Goal: Information Seeking & Learning: Find contact information

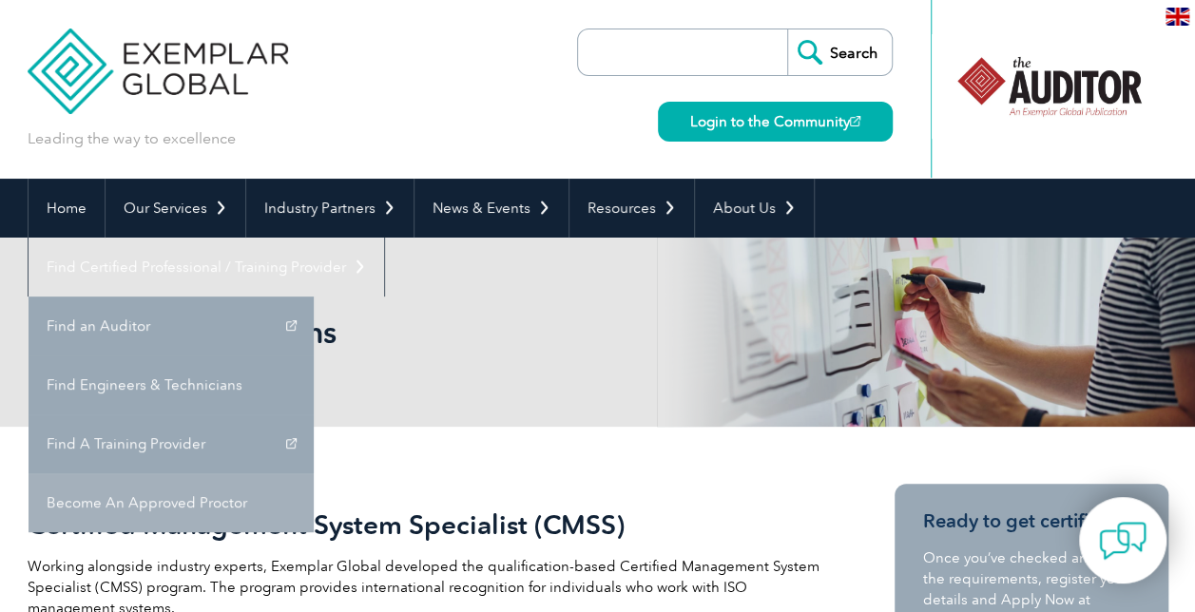
click at [314, 473] on link "Become An Approved Proctor" at bounding box center [171, 502] width 285 height 59
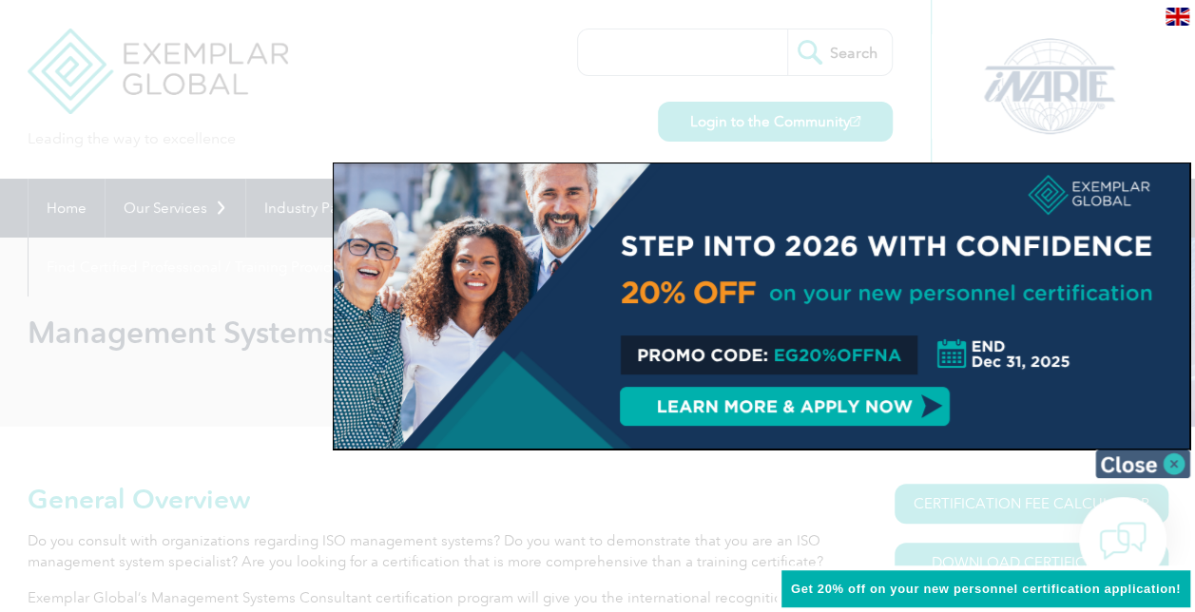
click at [1166, 456] on img at bounding box center [1142, 464] width 95 height 29
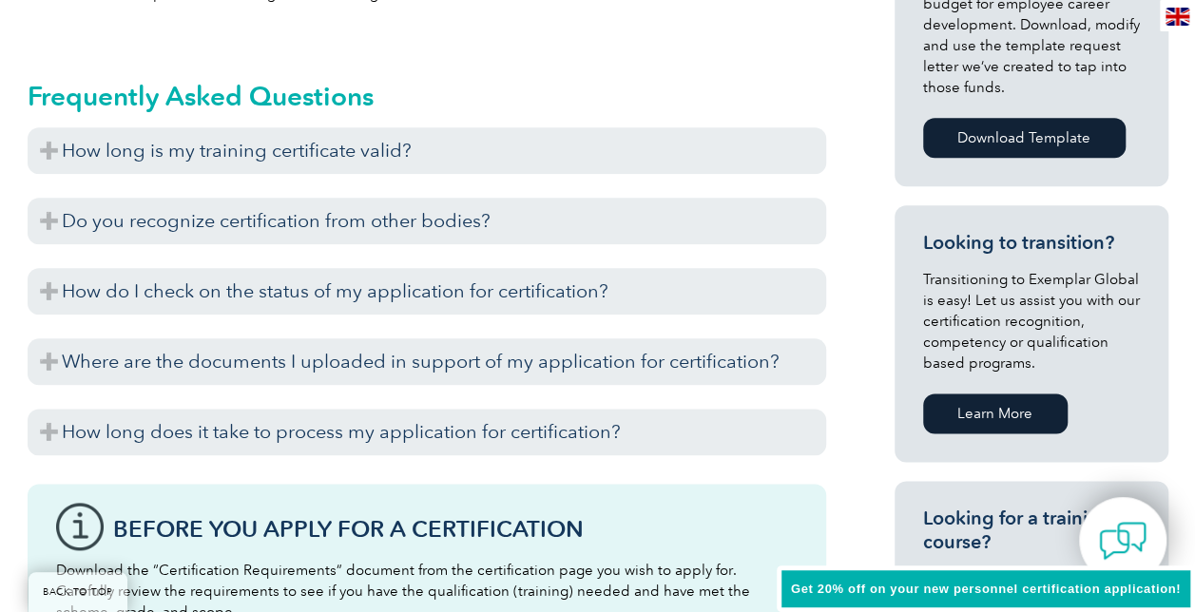
scroll to position [986, 0]
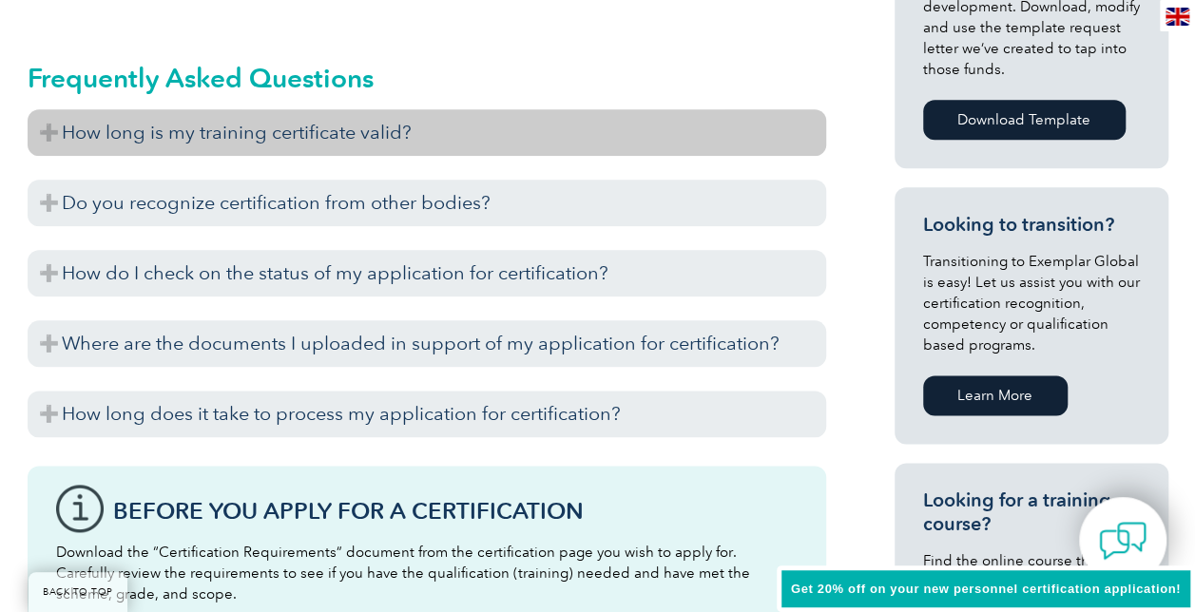
click at [48, 132] on h3 "How long is my training certificate valid?" at bounding box center [427, 132] width 799 height 47
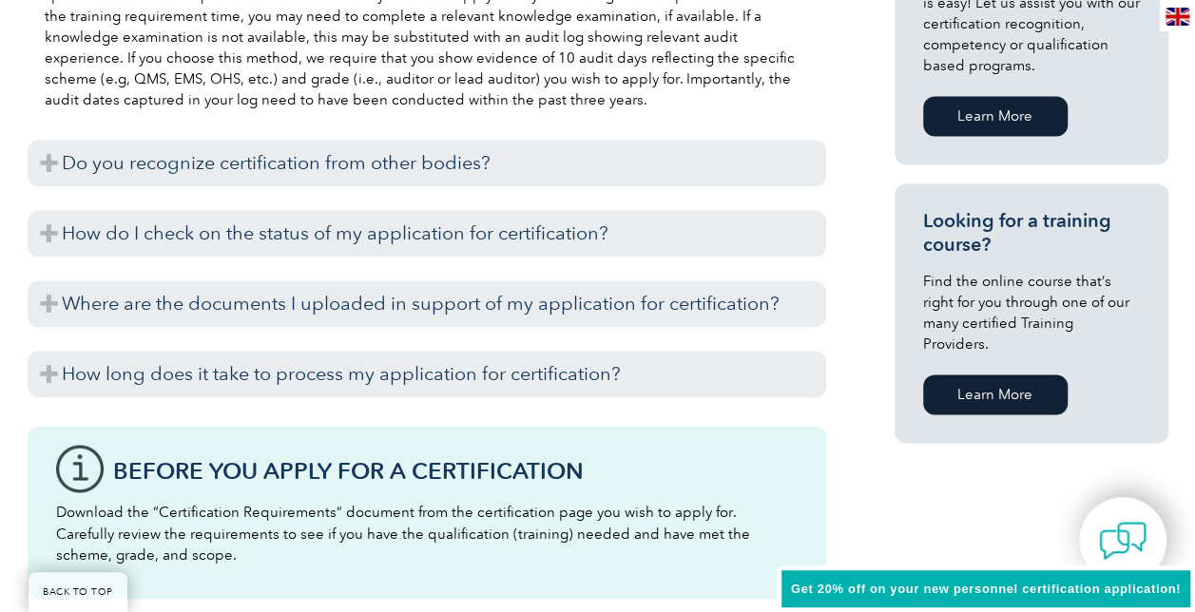
scroll to position [1276, 0]
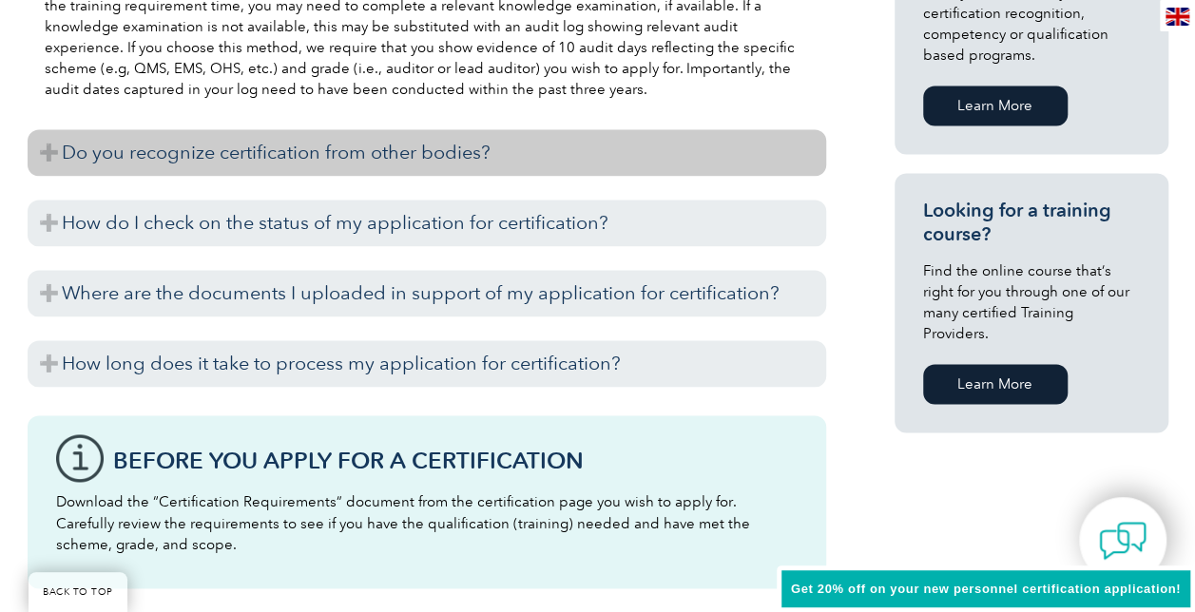
click at [328, 149] on h3 "Do you recognize certification from other bodies?" at bounding box center [427, 152] width 799 height 47
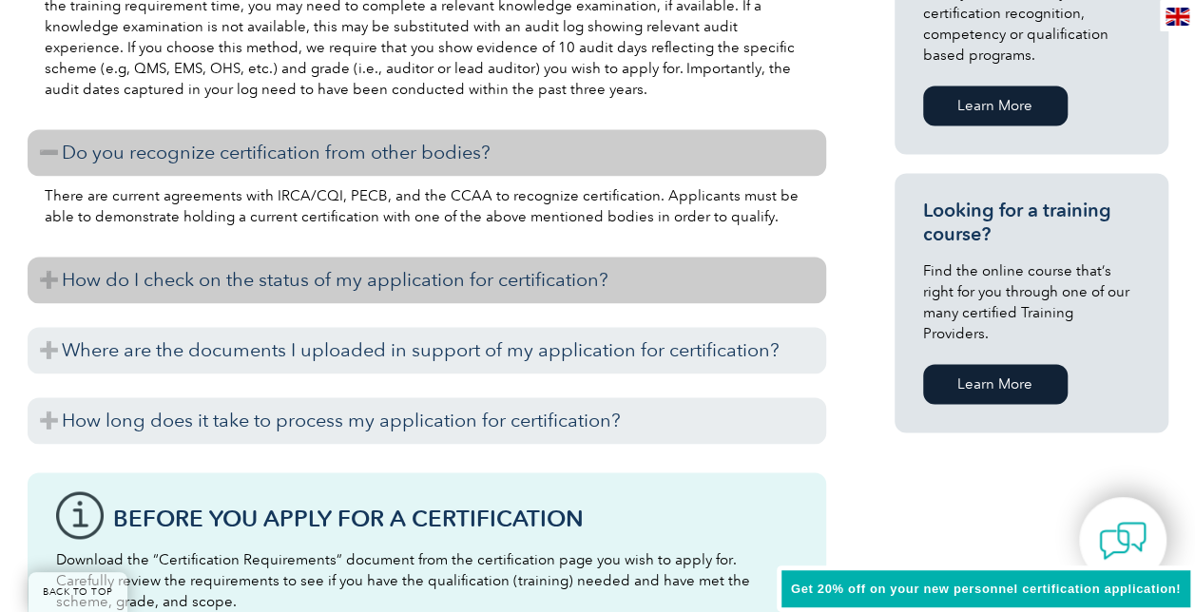
click at [596, 280] on h3 "How do I check on the status of my application for certification?" at bounding box center [427, 280] width 799 height 47
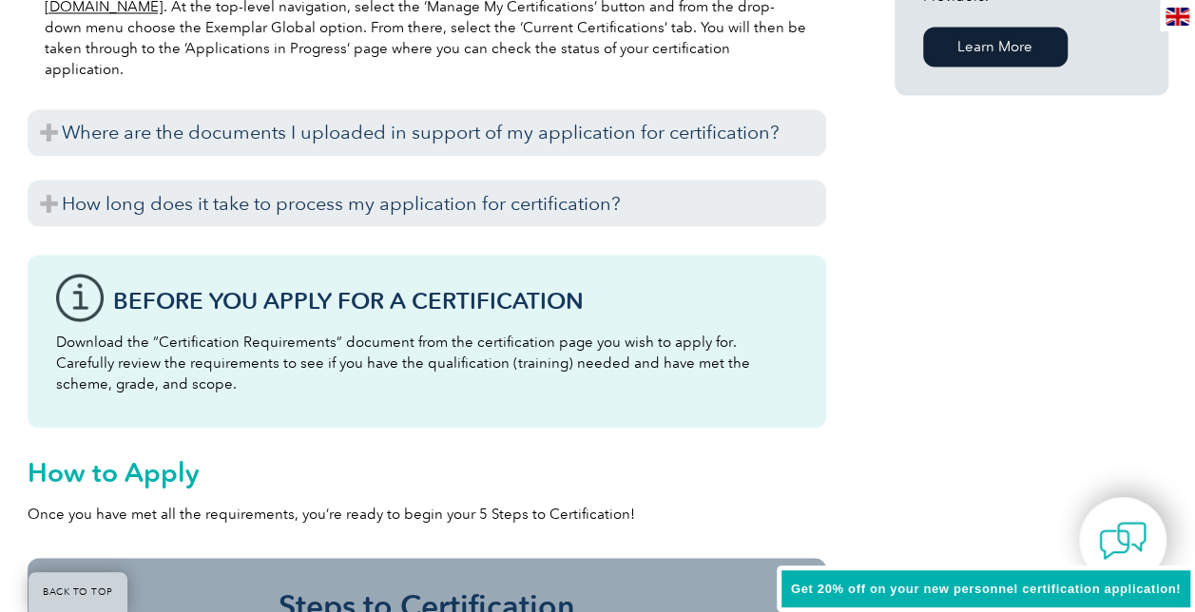
scroll to position [1614, 0]
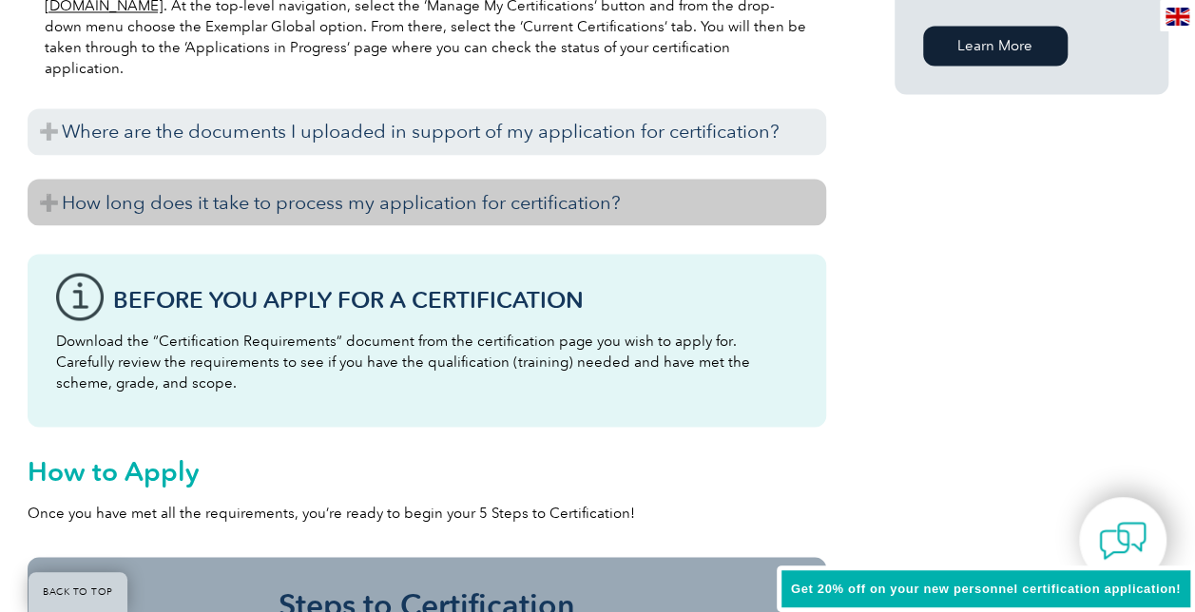
click at [649, 202] on h3 "How long does it take to process my application for certification?" at bounding box center [427, 202] width 799 height 47
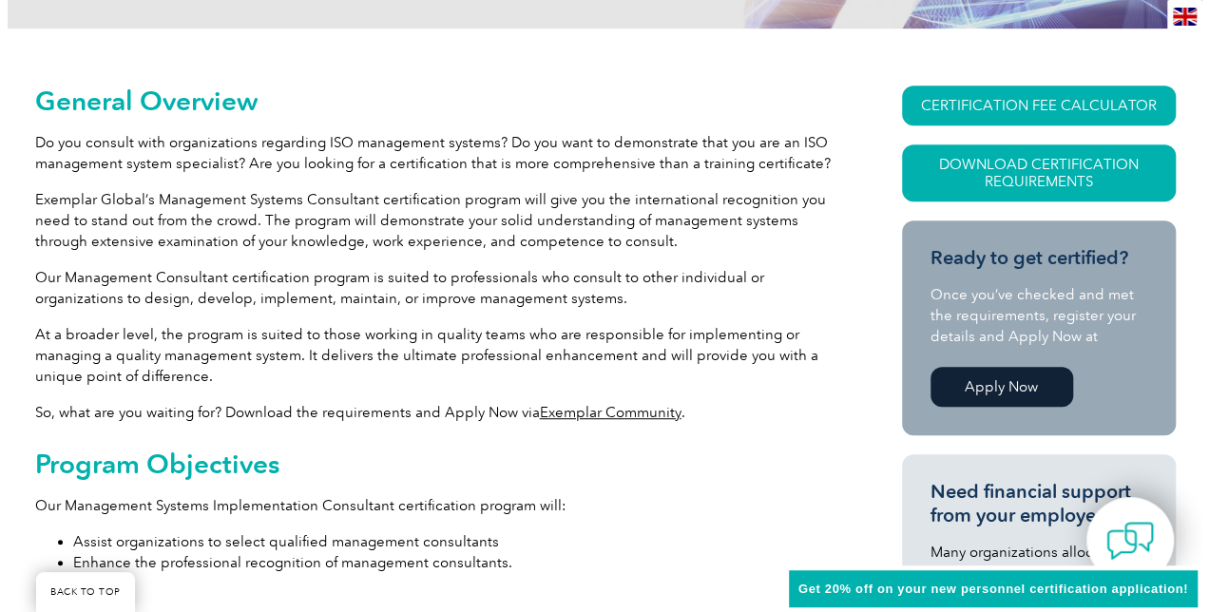
scroll to position [397, 0]
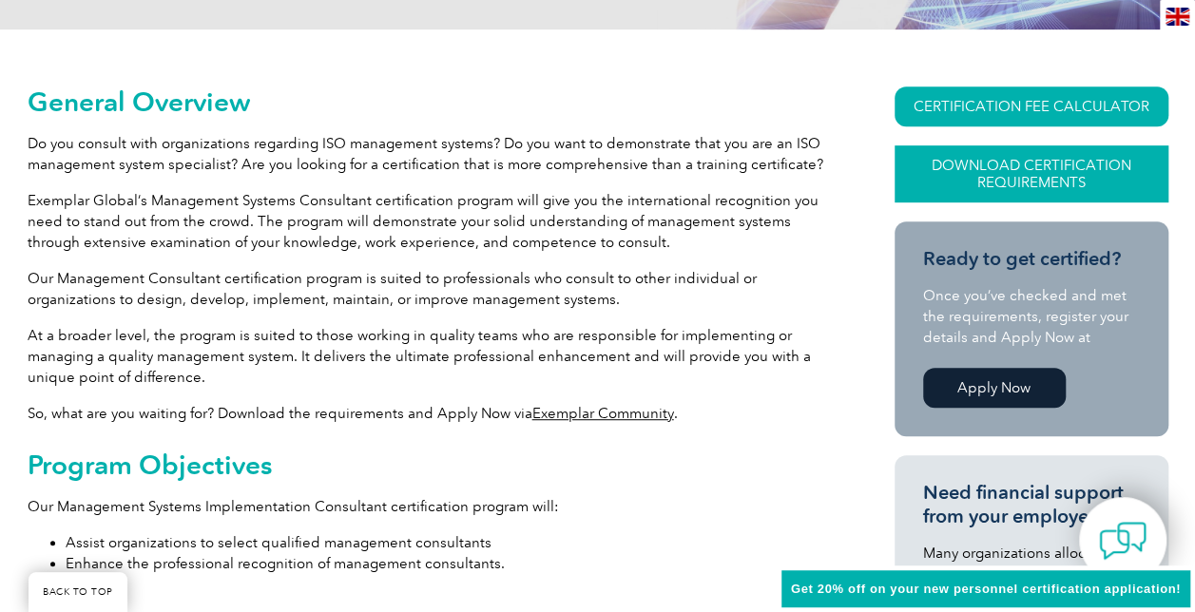
click at [1033, 160] on link "Download Certification Requirements" at bounding box center [1032, 173] width 274 height 57
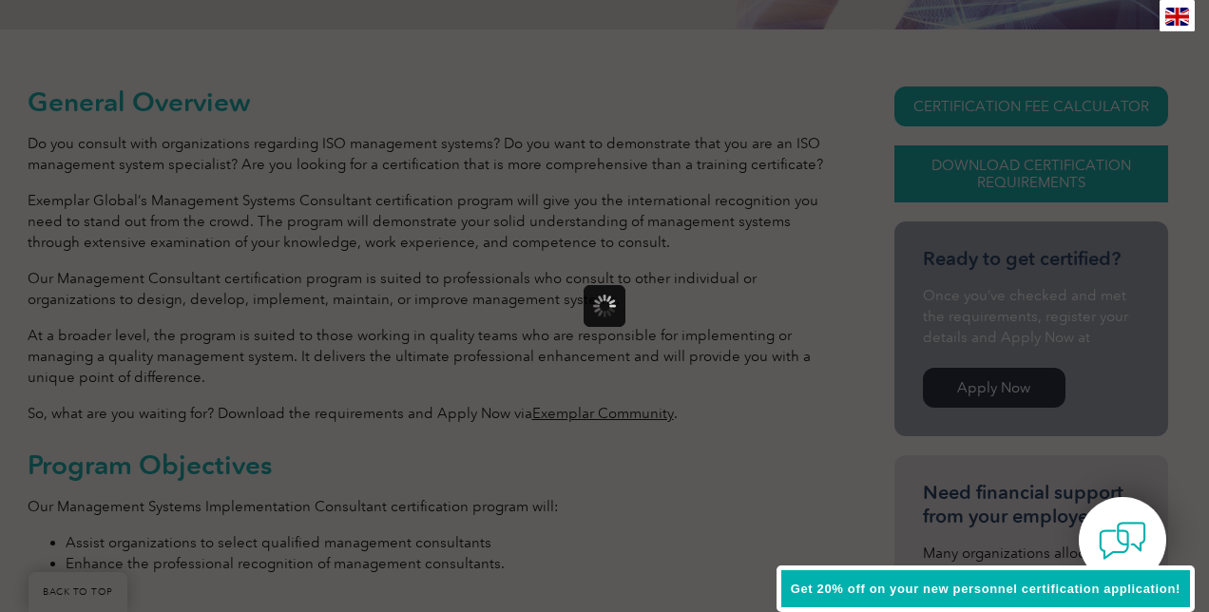
scroll to position [0, 0]
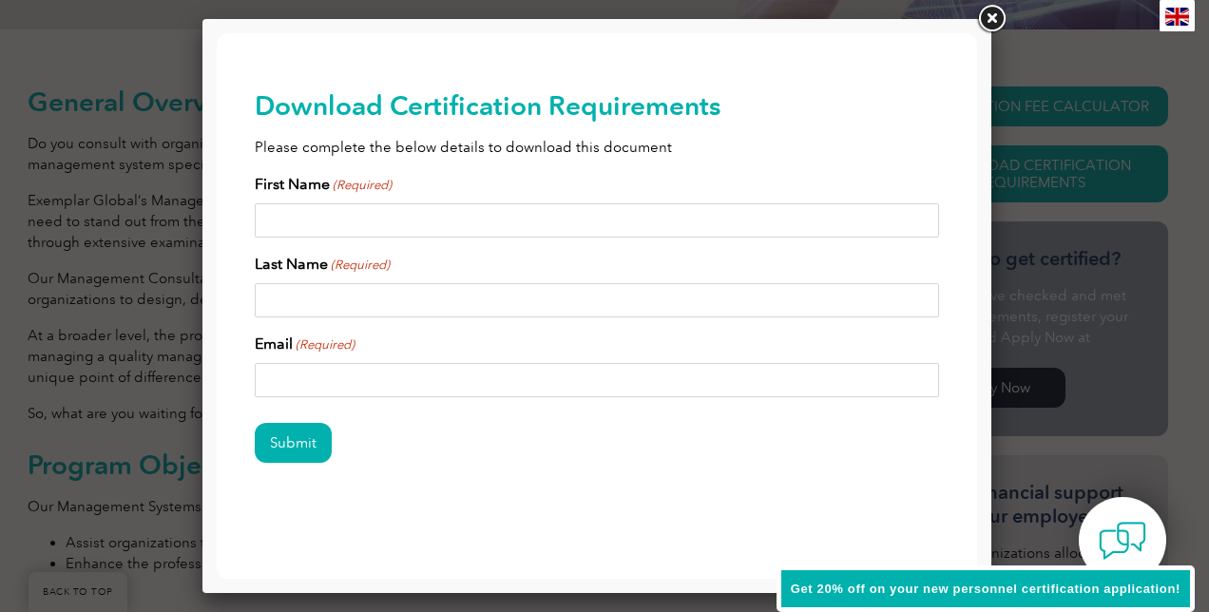
click at [422, 223] on input "First Name (Required)" at bounding box center [597, 220] width 685 height 34
type input "Devin"
type input "Holley"
type input "devinholley@gmail.com"
click at [285, 437] on input "Submit" at bounding box center [293, 443] width 77 height 40
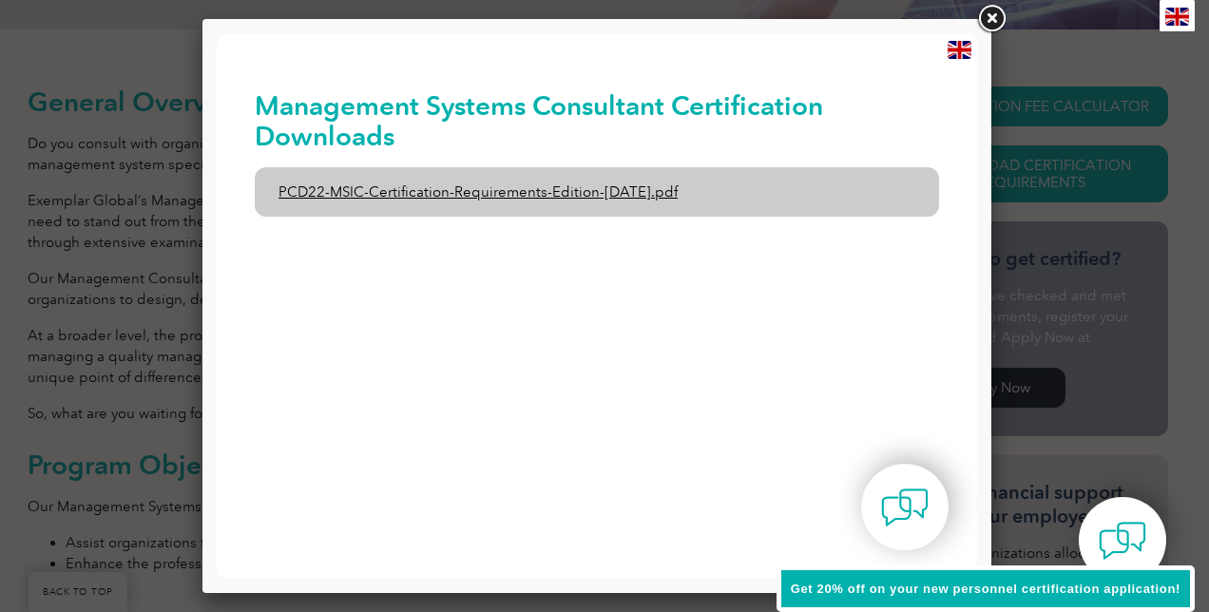
click at [544, 191] on link "PCD22-MSIC-Certification-Requirements-Edition-3-July-2021.pdf" at bounding box center [597, 191] width 685 height 49
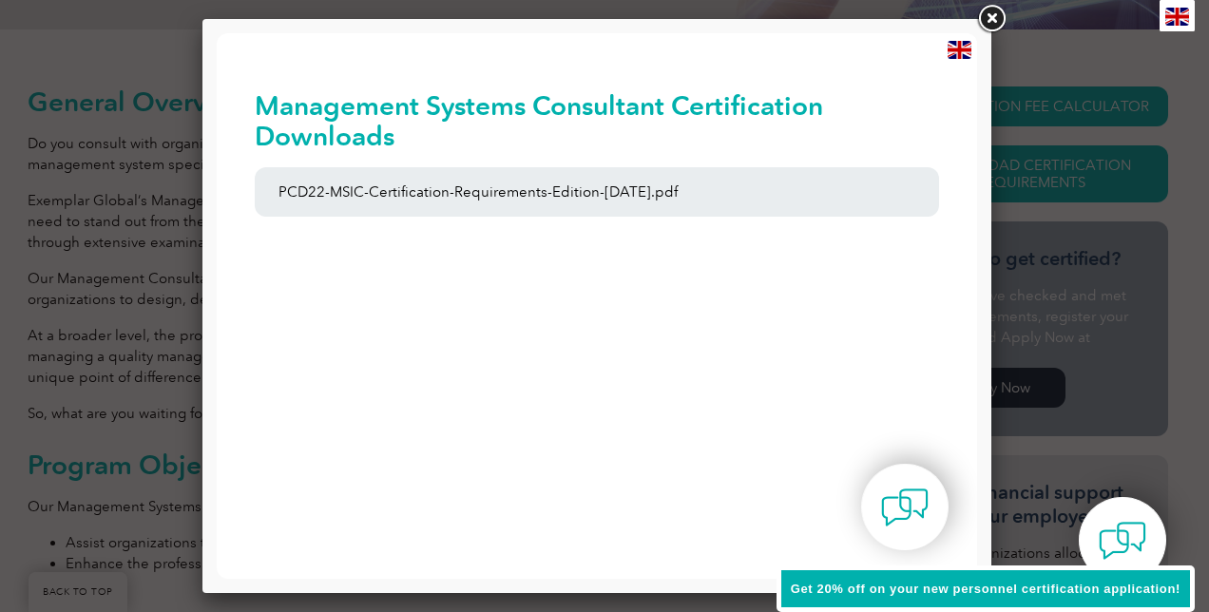
click at [996, 17] on link at bounding box center [992, 19] width 34 height 34
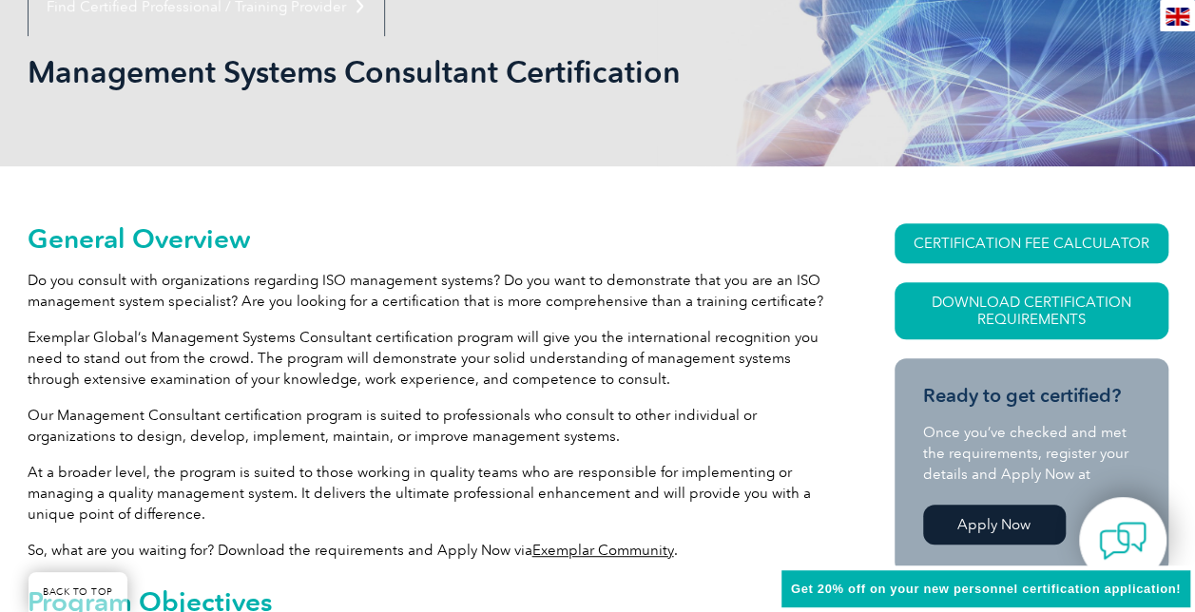
scroll to position [261, 0]
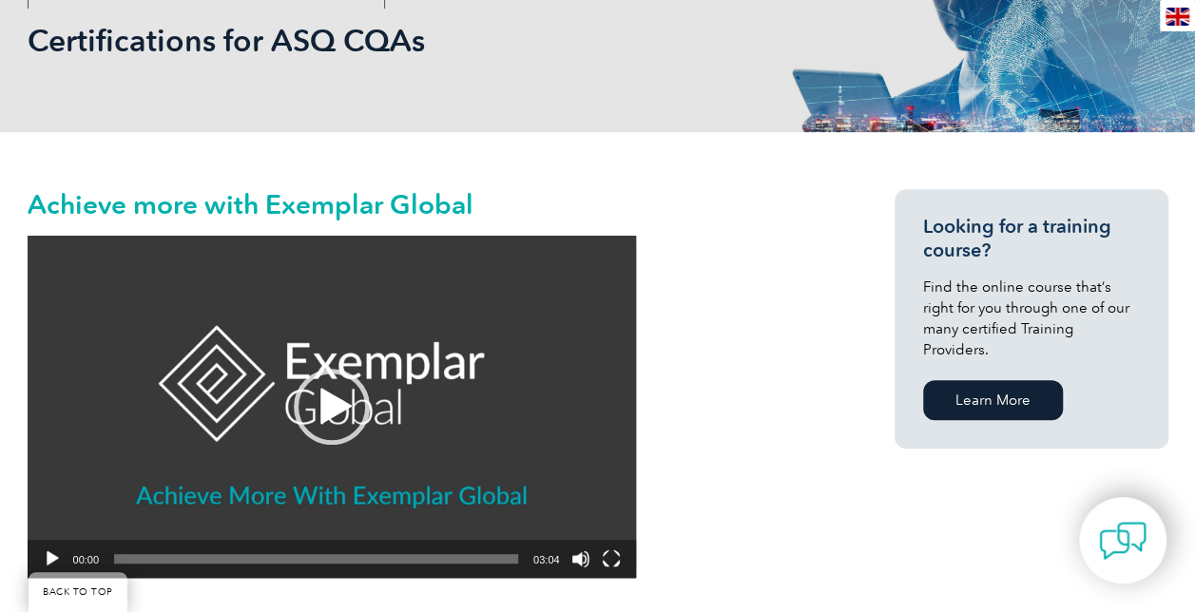
scroll to position [289, 0]
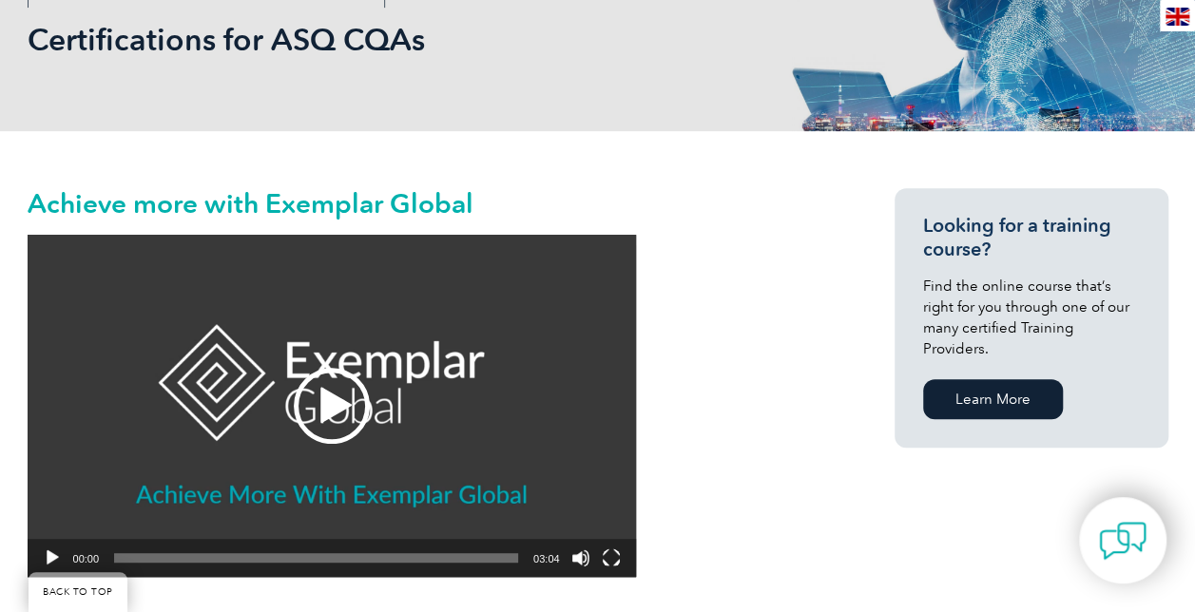
click at [327, 406] on div "Play" at bounding box center [332, 406] width 76 height 76
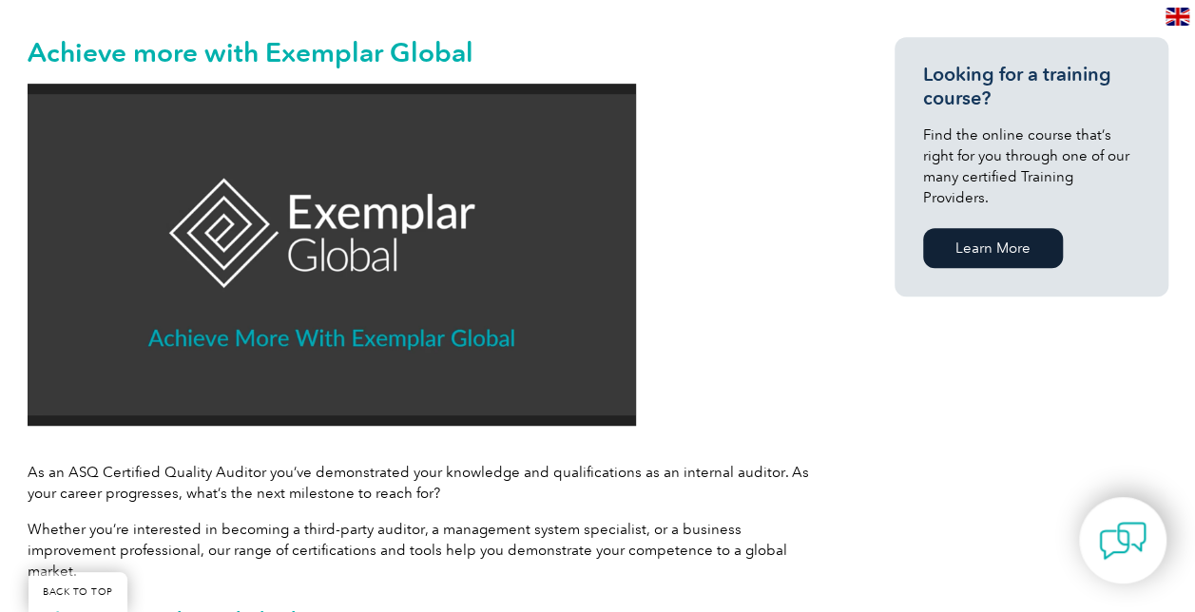
scroll to position [439, 0]
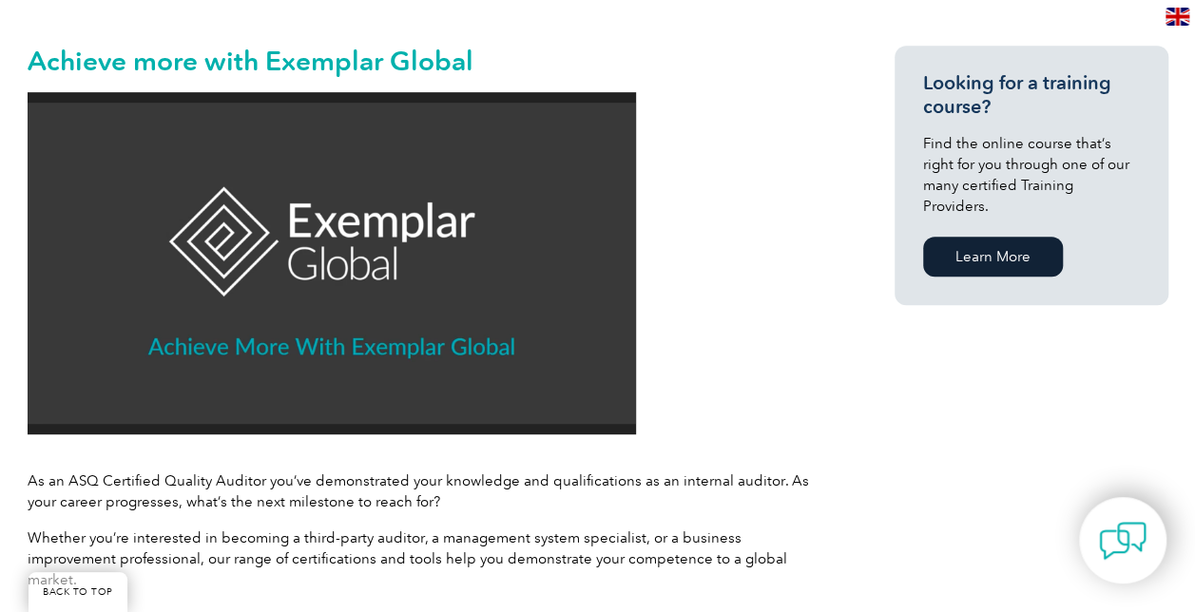
scroll to position [423, 0]
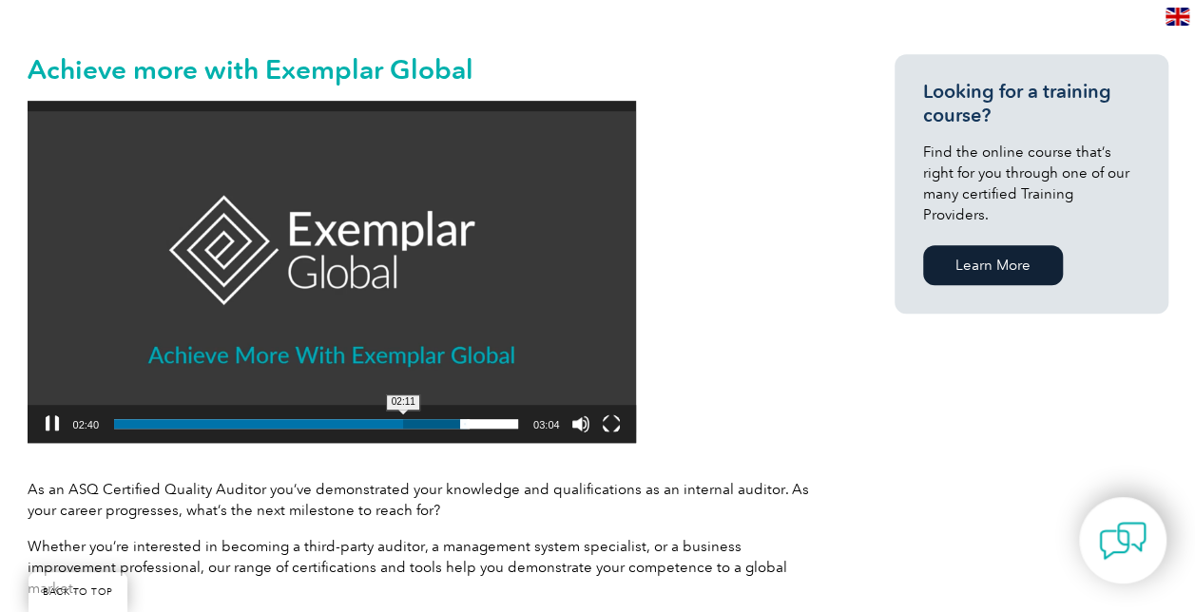
click at [403, 420] on span "02:11" at bounding box center [316, 424] width 404 height 10
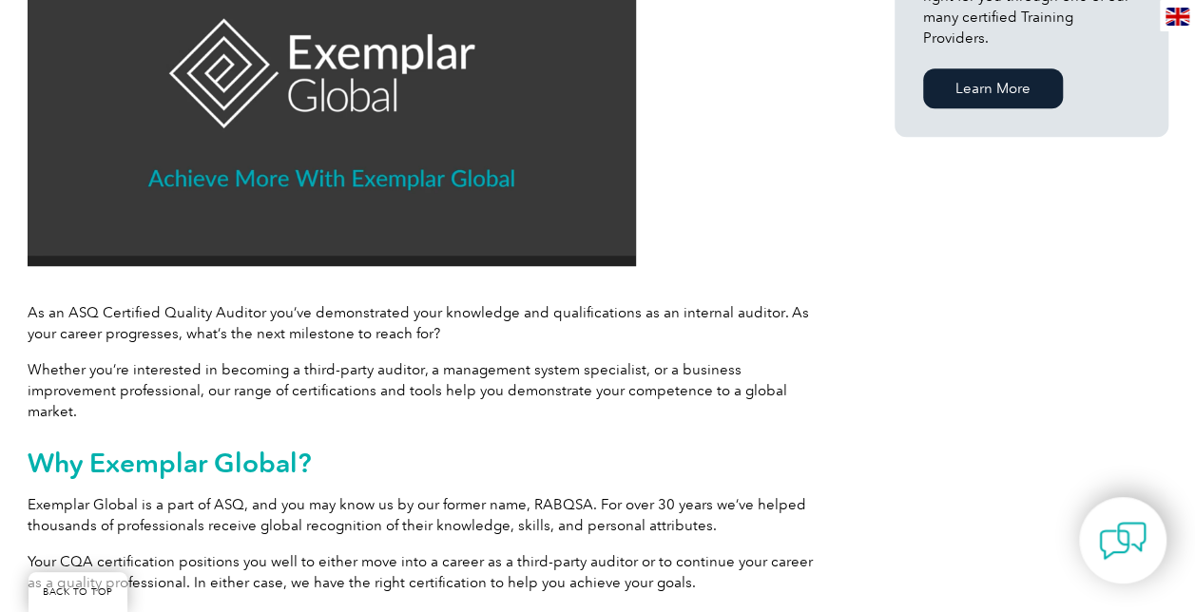
scroll to position [608, 0]
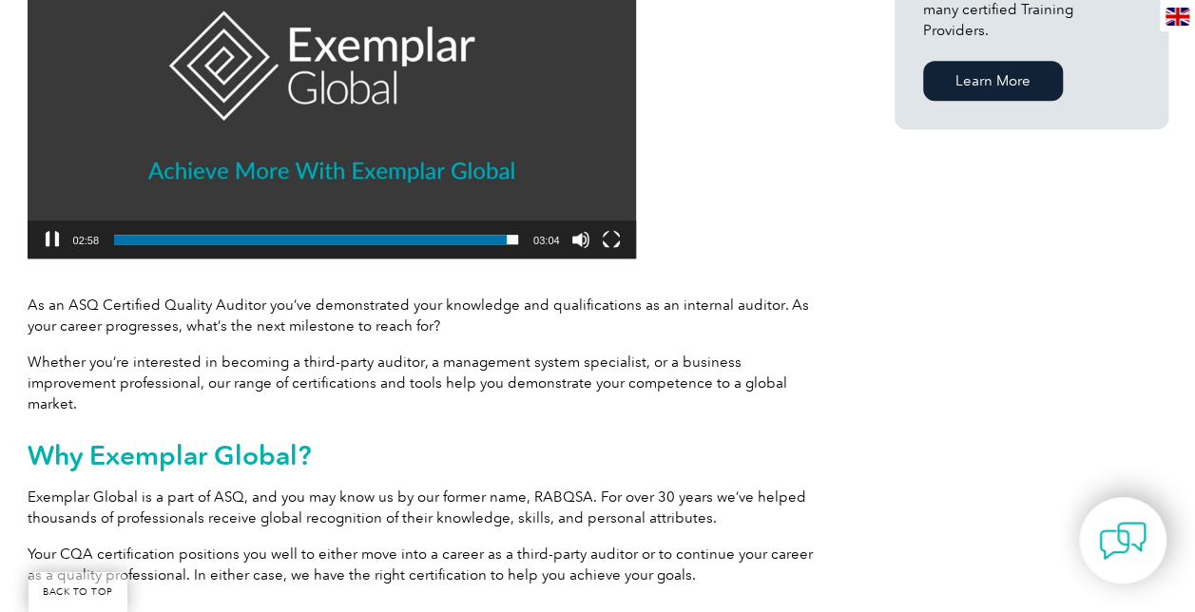
click at [331, 105] on video "https://exemplarglobal.org/wp-content/uploads/2021/12/Video7-CQA-final.mp4" at bounding box center [332, 87] width 608 height 342
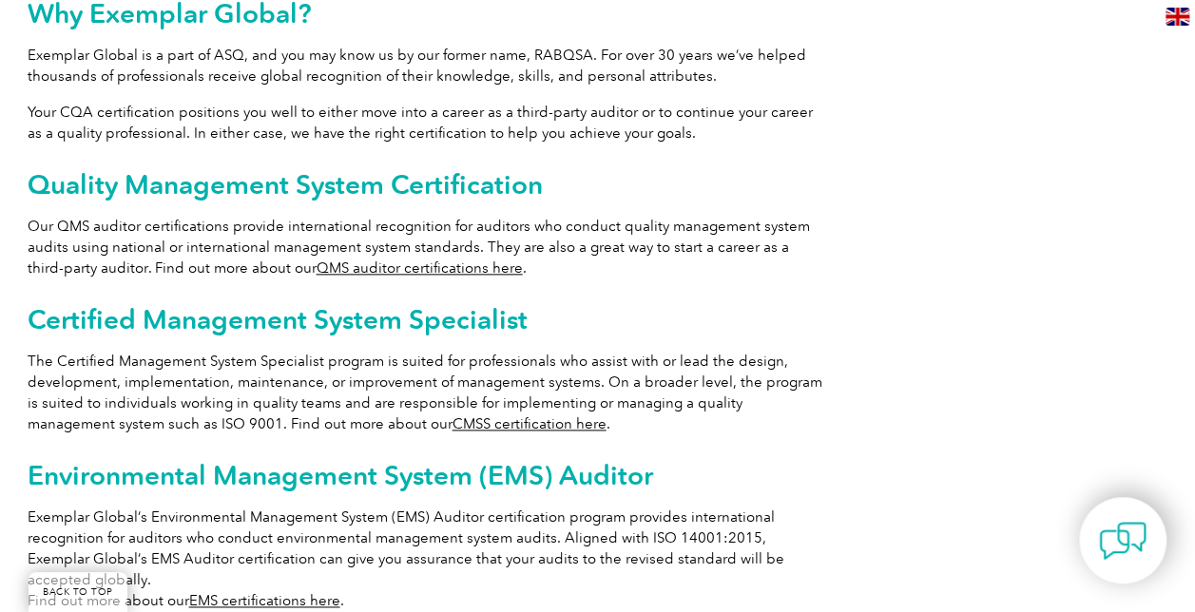
scroll to position [1051, 0]
click at [453, 415] on link "CMSS certification here" at bounding box center [530, 423] width 154 height 17
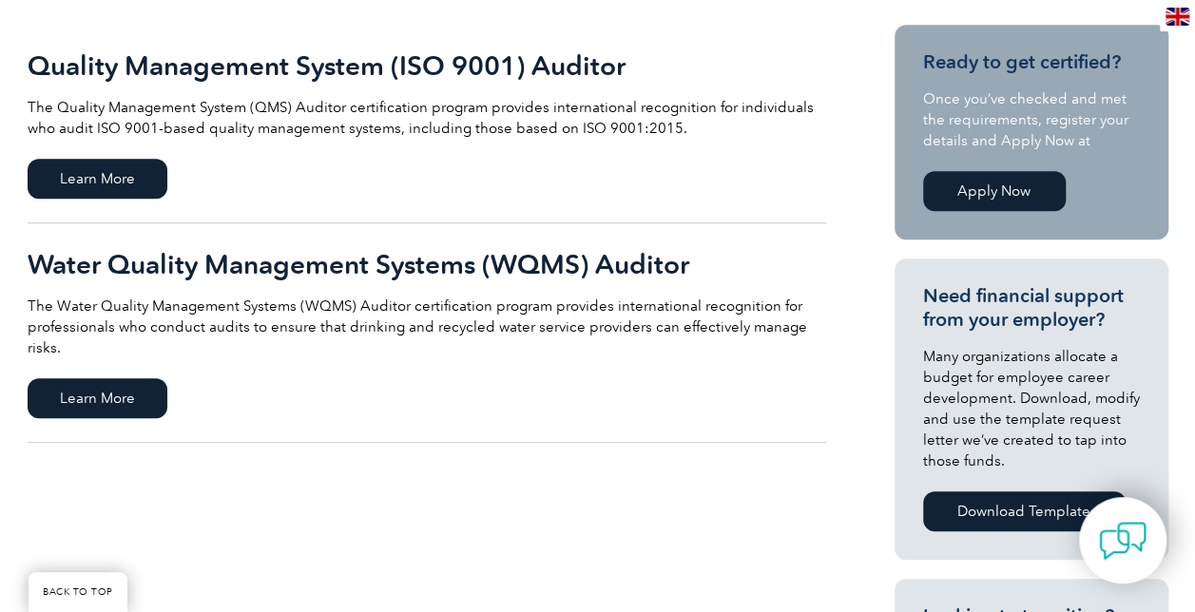
scroll to position [458, 0]
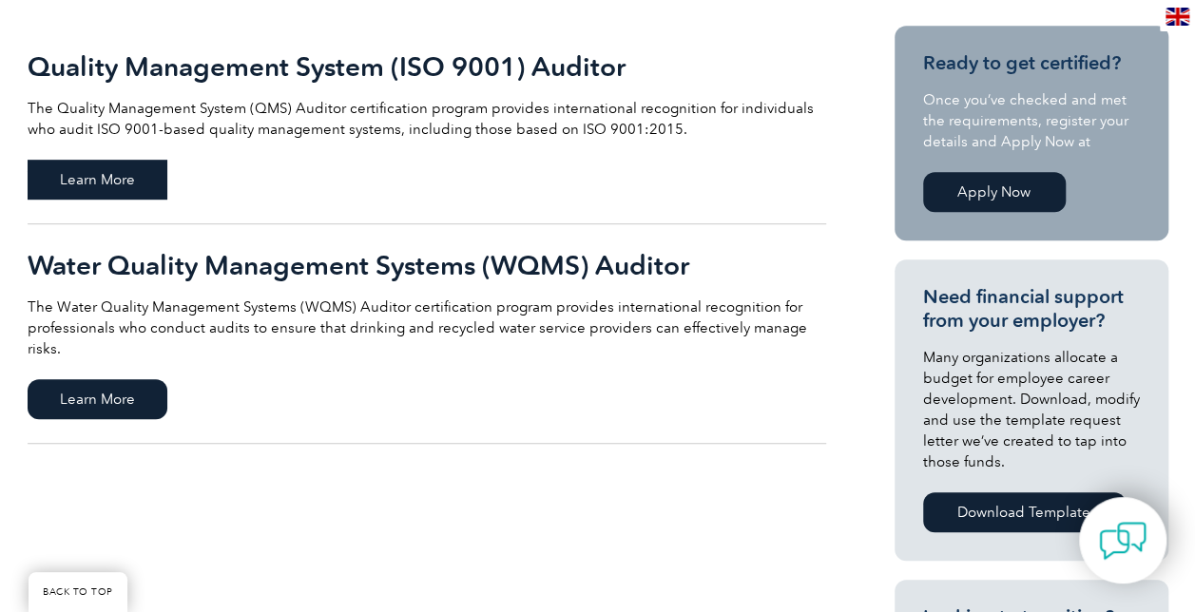
click at [126, 173] on span "Learn More" at bounding box center [98, 180] width 140 height 40
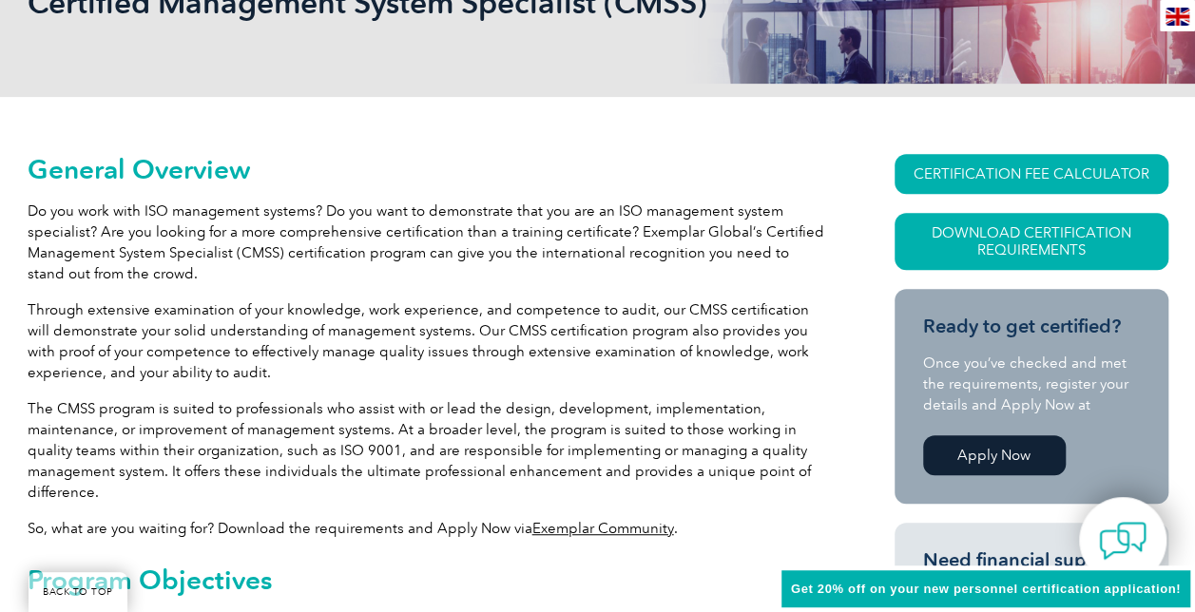
scroll to position [332, 0]
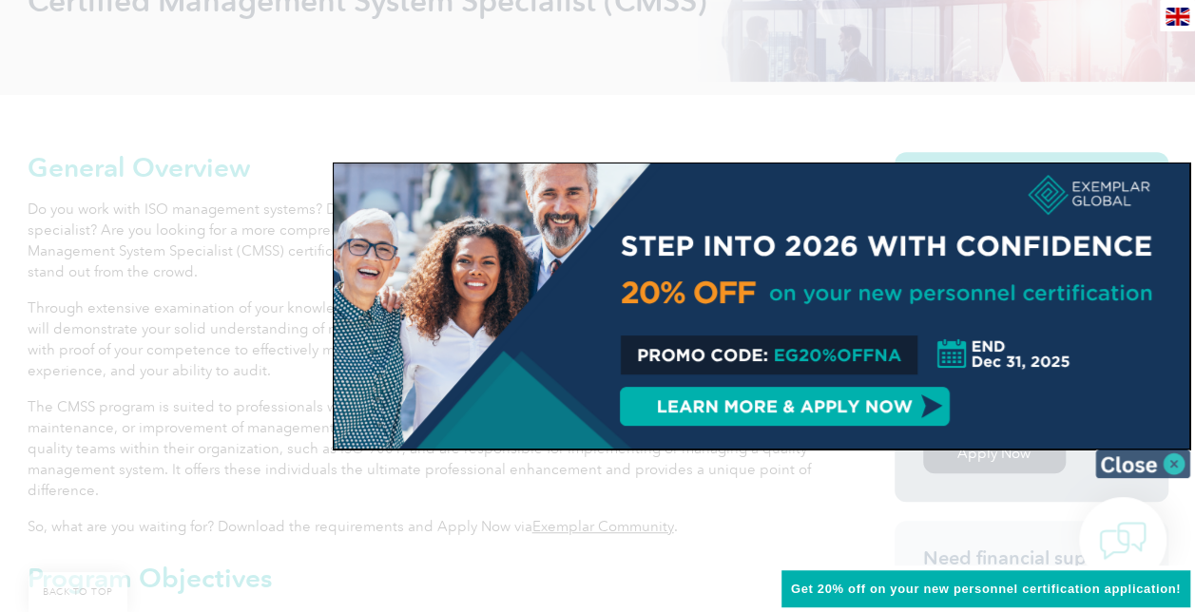
click at [1164, 463] on img at bounding box center [1142, 464] width 95 height 29
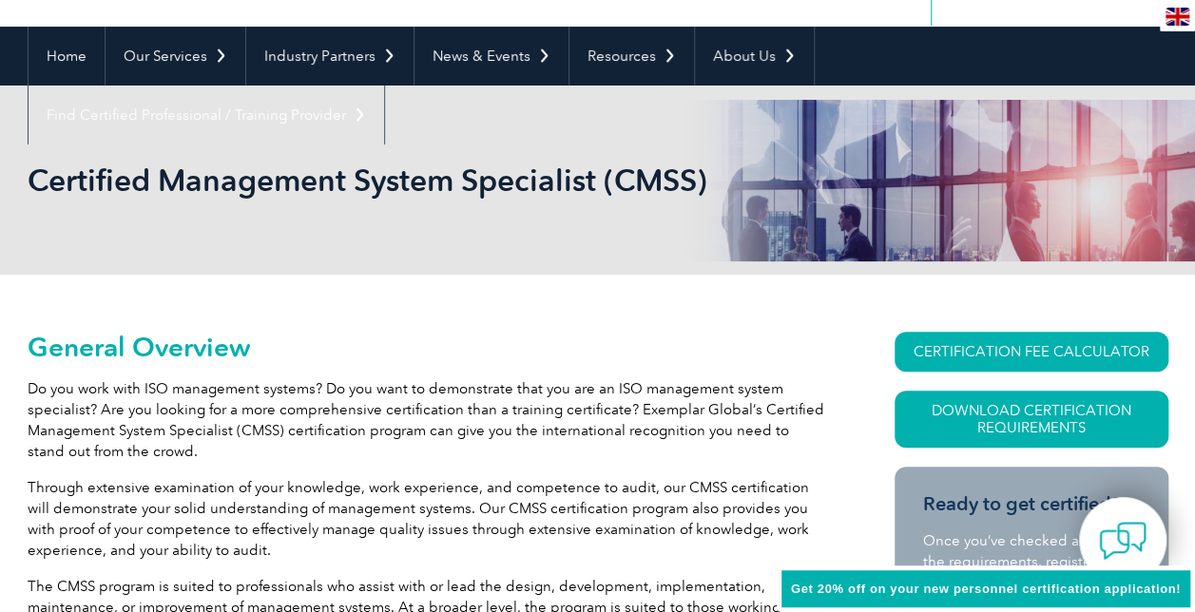
scroll to position [151, 0]
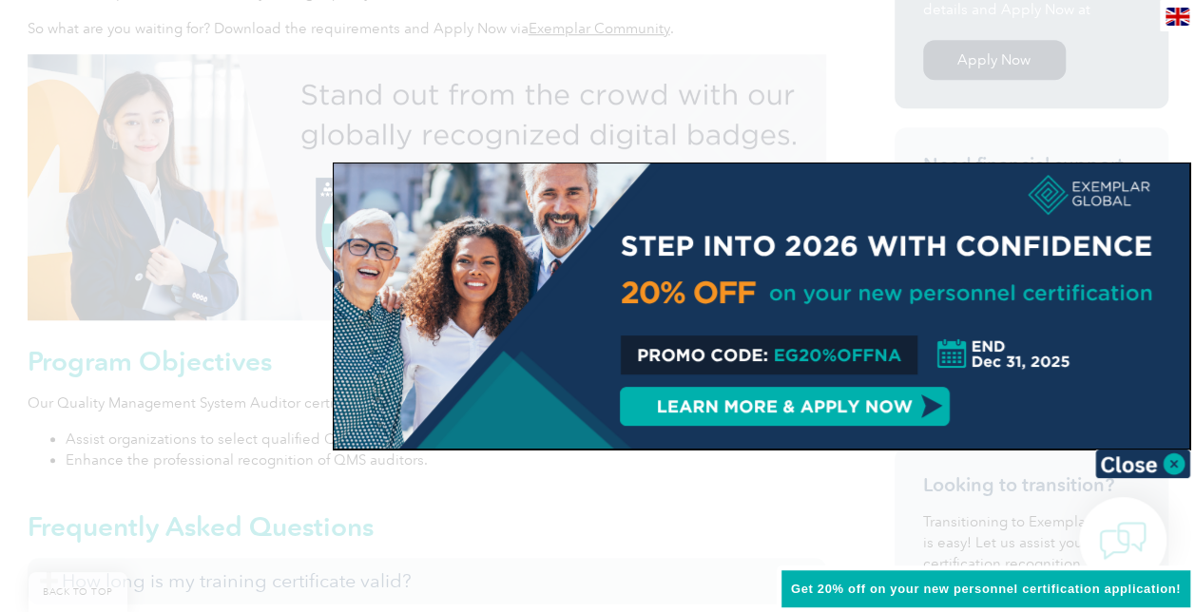
scroll to position [728, 0]
click at [1164, 463] on img at bounding box center [1142, 464] width 95 height 29
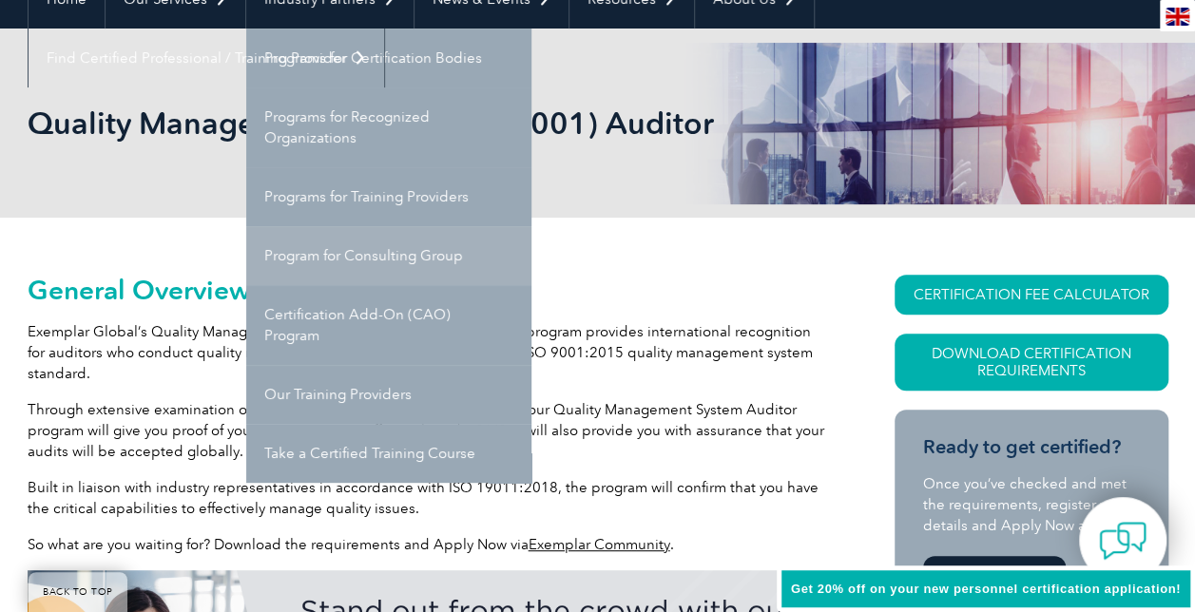
scroll to position [211, 0]
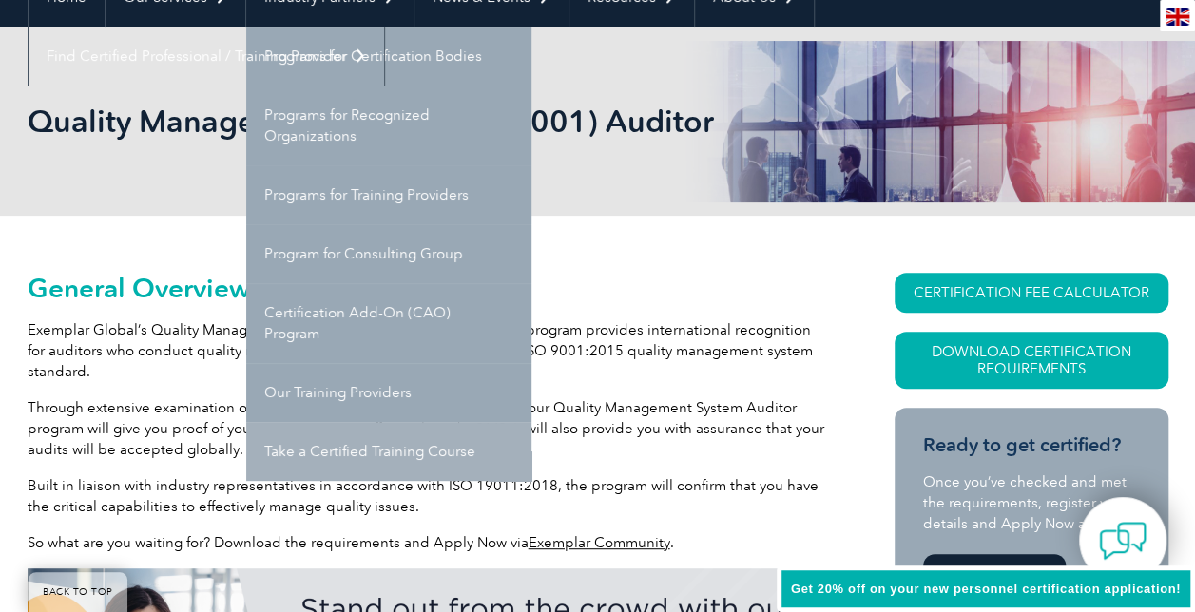
click at [434, 454] on link "Take a Certified Training Course" at bounding box center [388, 451] width 285 height 59
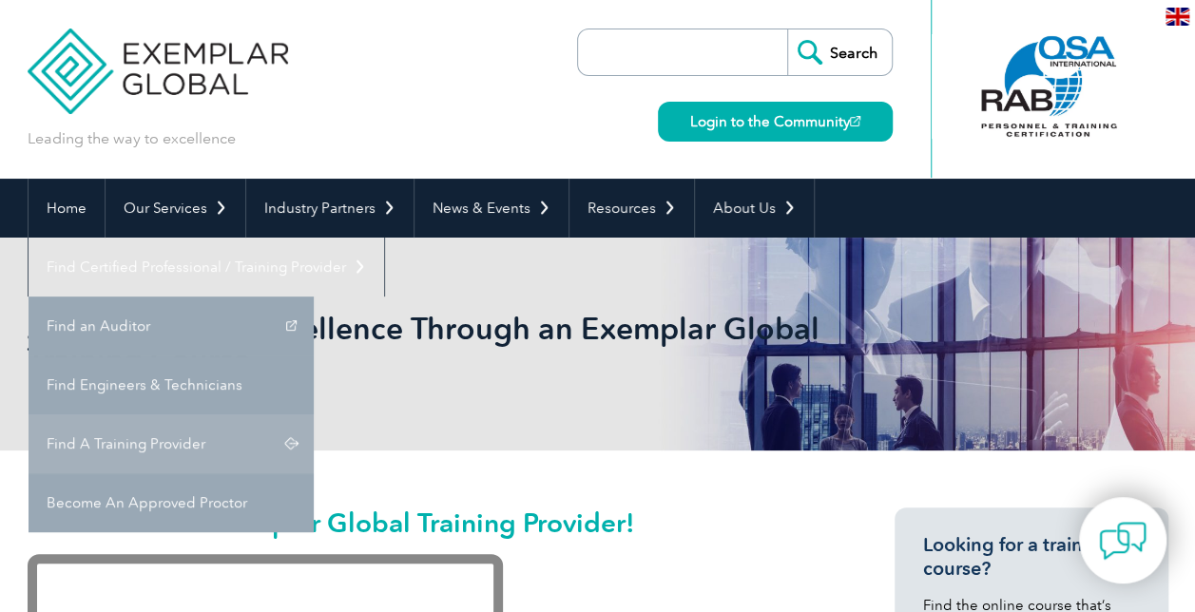
click at [314, 415] on link "Find A Training Provider" at bounding box center [171, 444] width 285 height 59
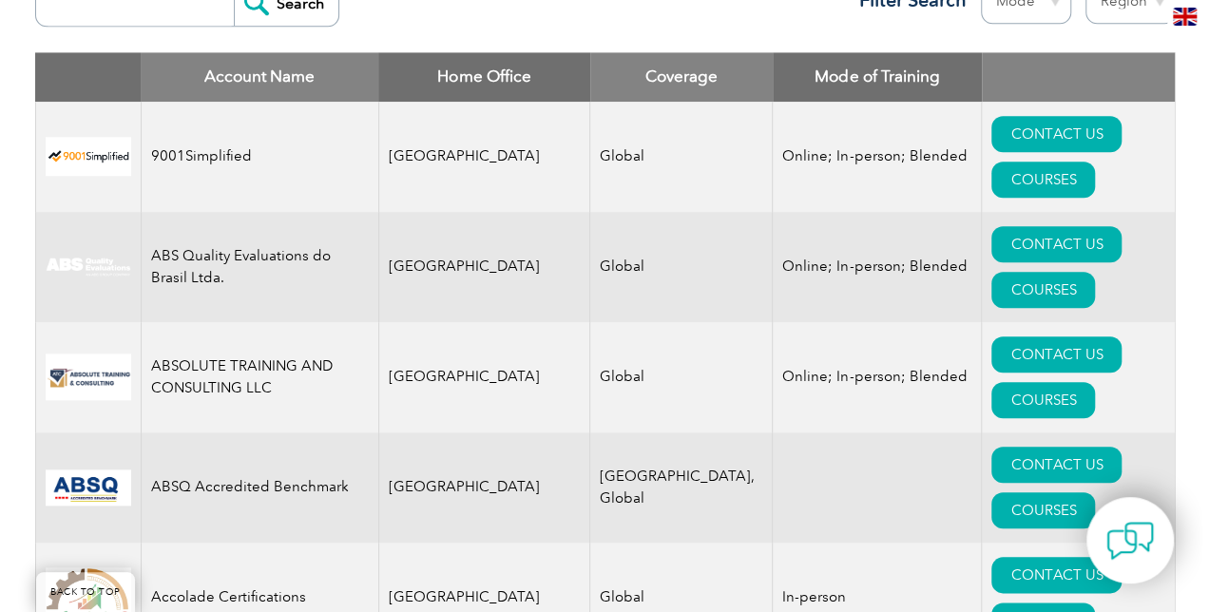
scroll to position [782, 0]
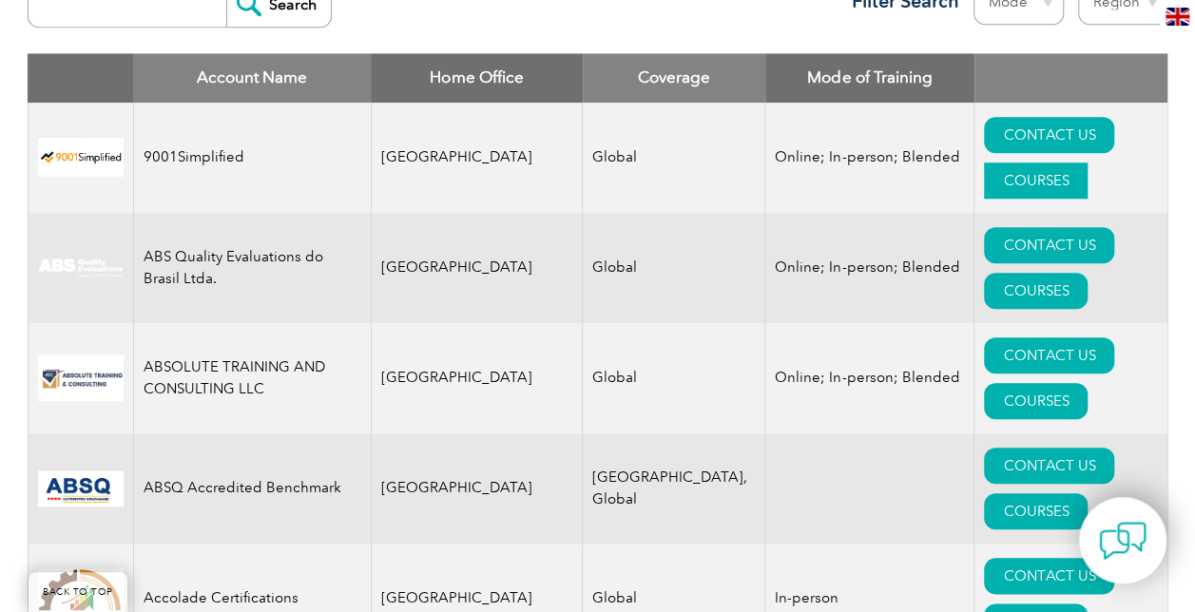
click at [1065, 163] on link "COURSES" at bounding box center [1036, 181] width 104 height 36
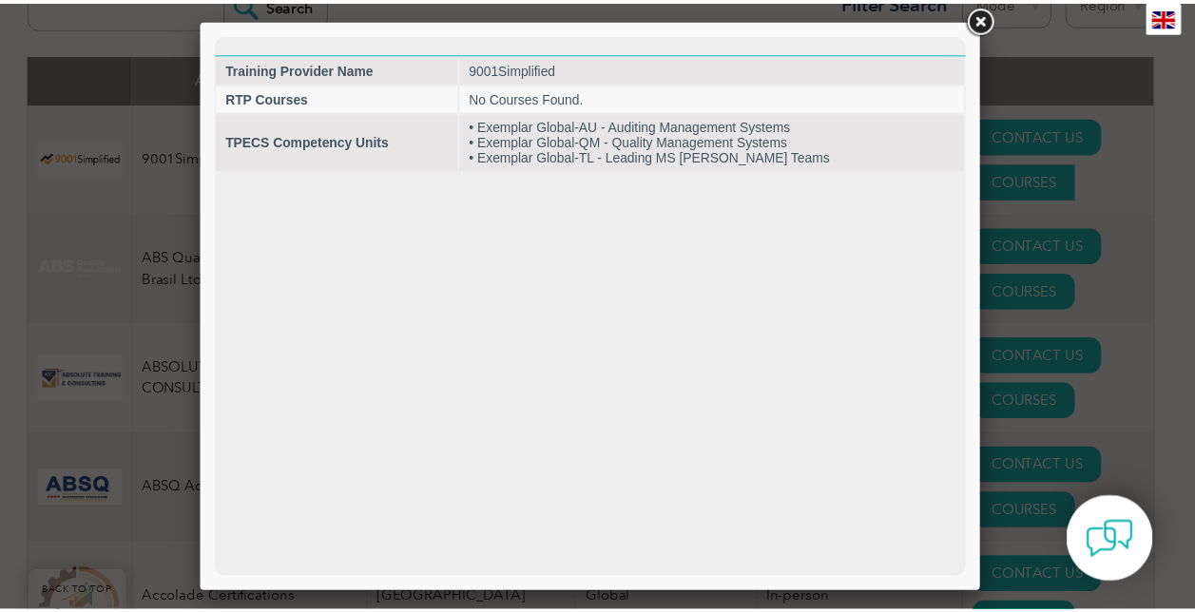
scroll to position [0, 0]
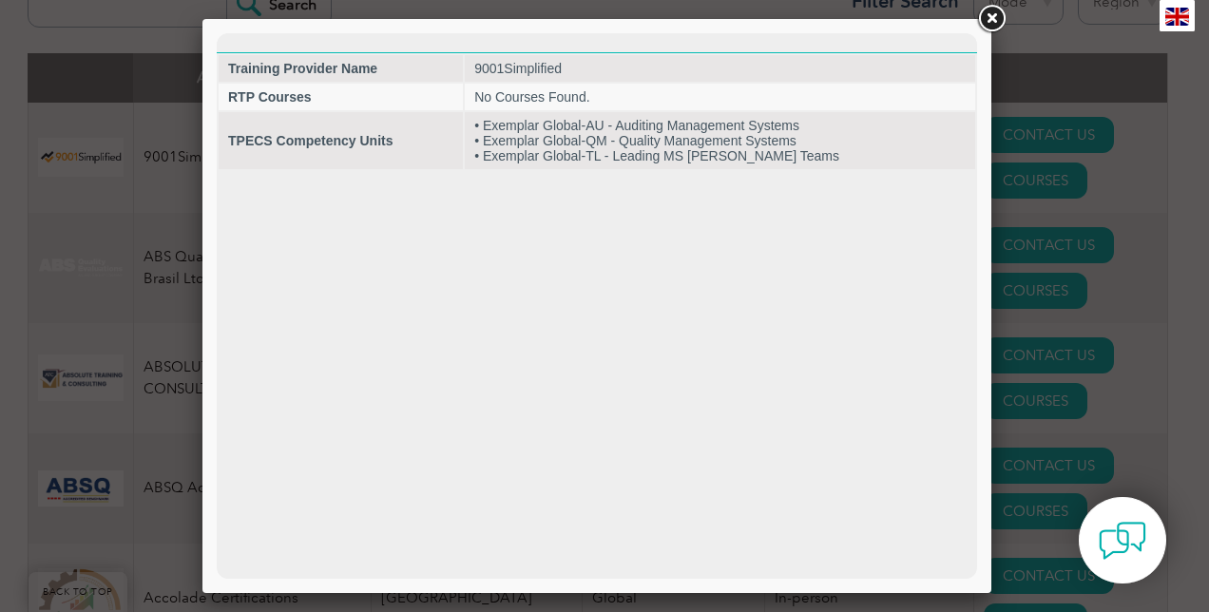
click at [977, 11] on link at bounding box center [992, 19] width 34 height 34
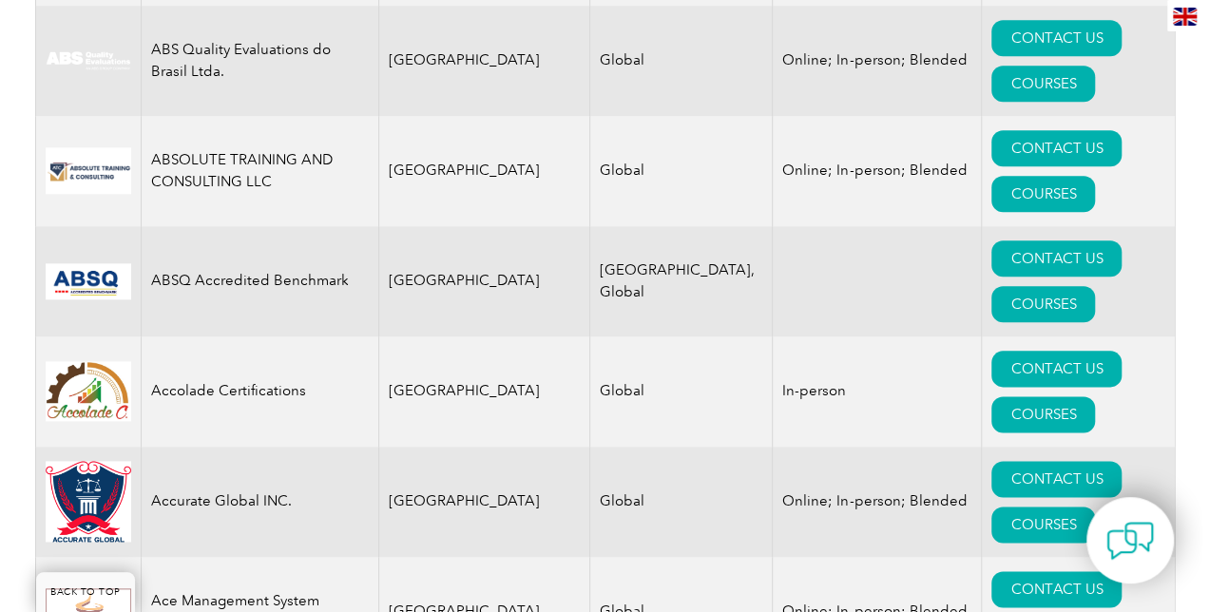
scroll to position [992, 0]
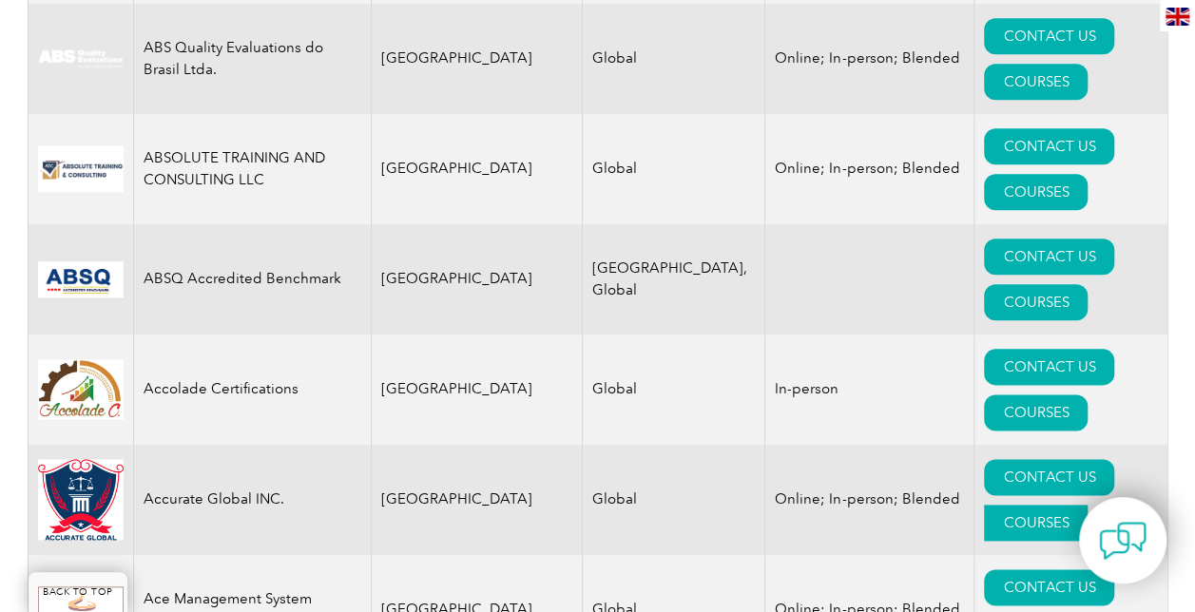
click at [1087, 505] on link "COURSES" at bounding box center [1036, 523] width 104 height 36
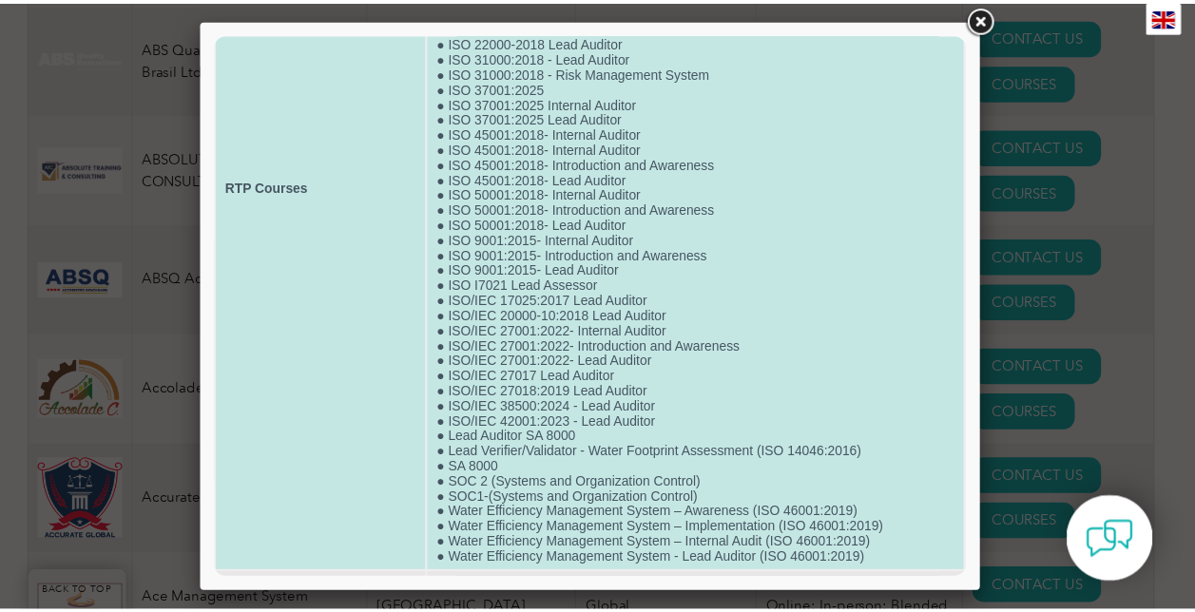
scroll to position [306, 0]
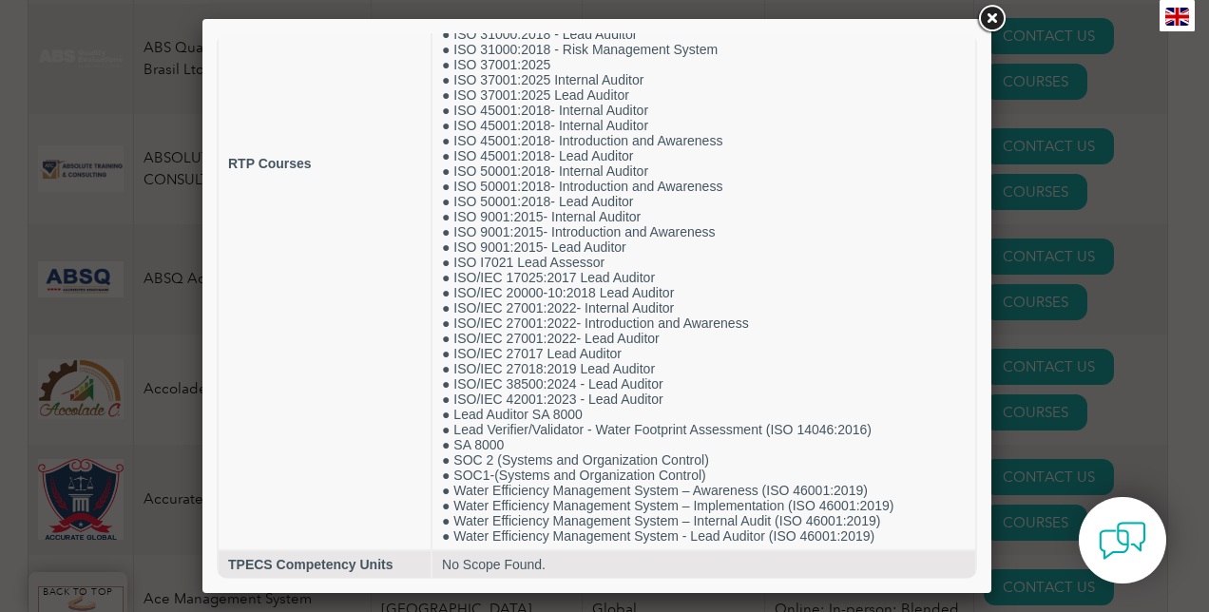
click at [179, 316] on div at bounding box center [604, 306] width 1209 height 612
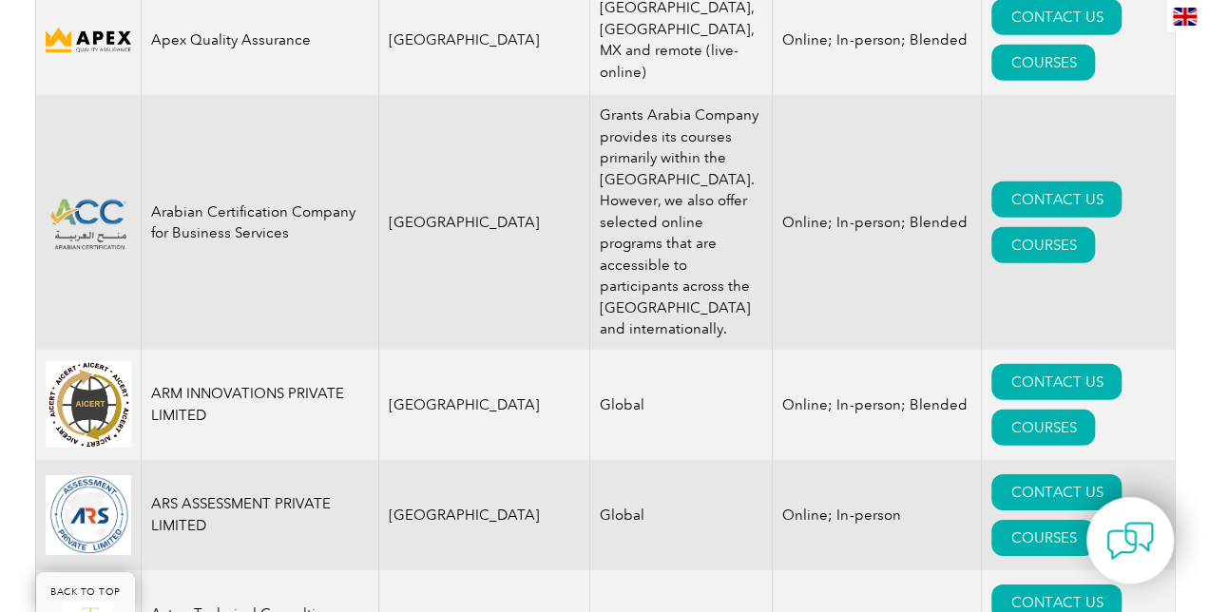
scroll to position [2692, 0]
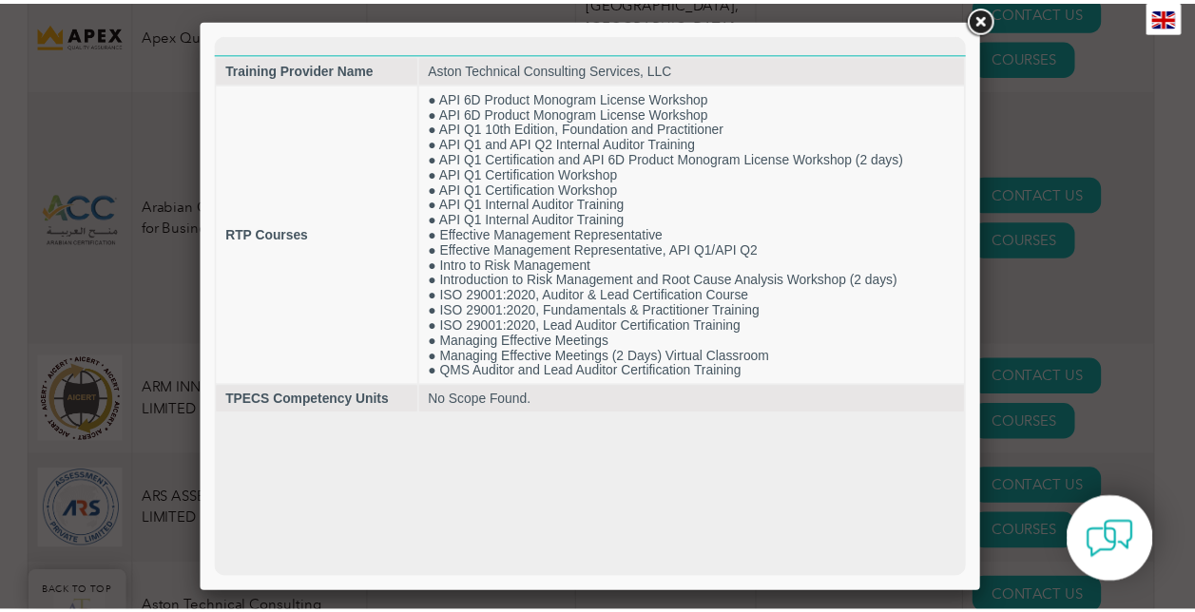
scroll to position [0, 0]
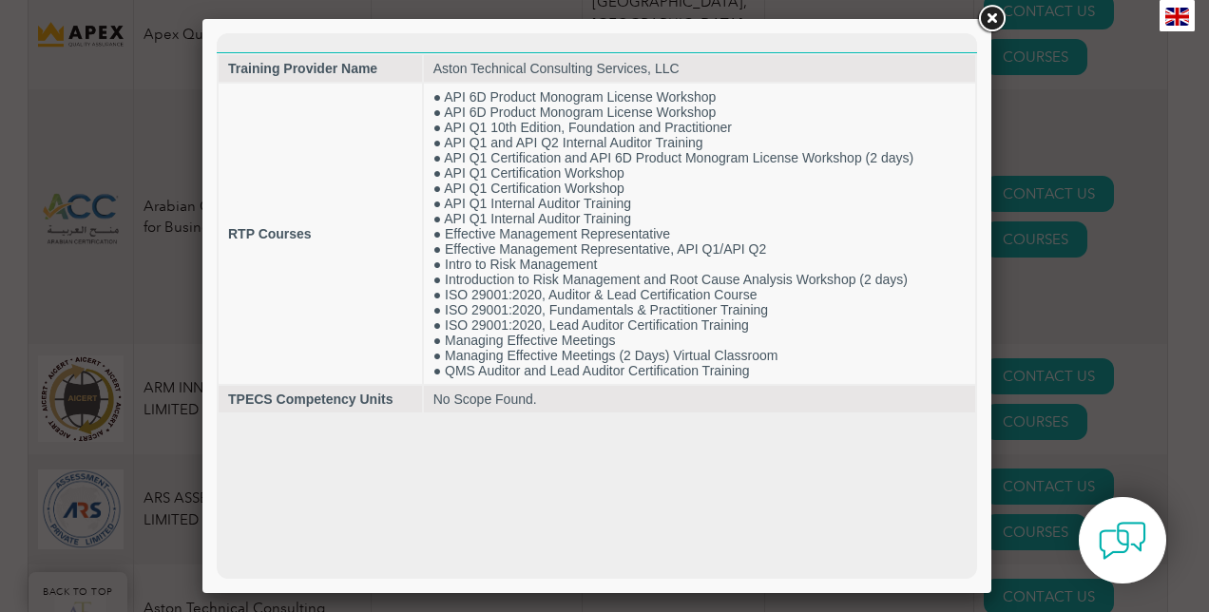
click at [992, 15] on link at bounding box center [992, 19] width 34 height 34
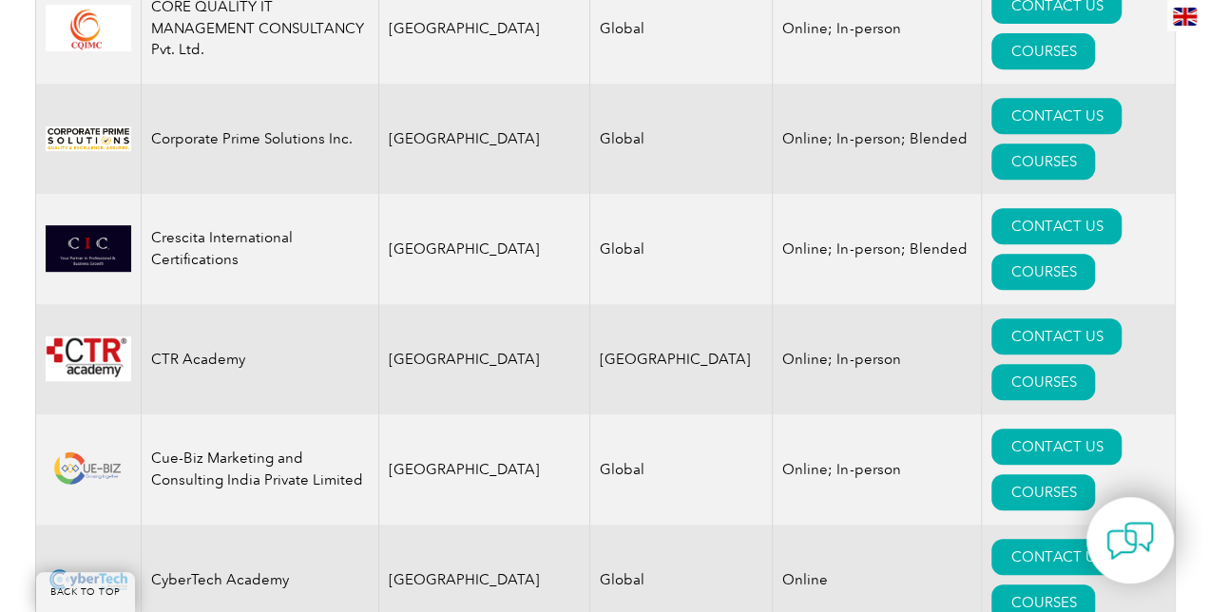
scroll to position [7557, 0]
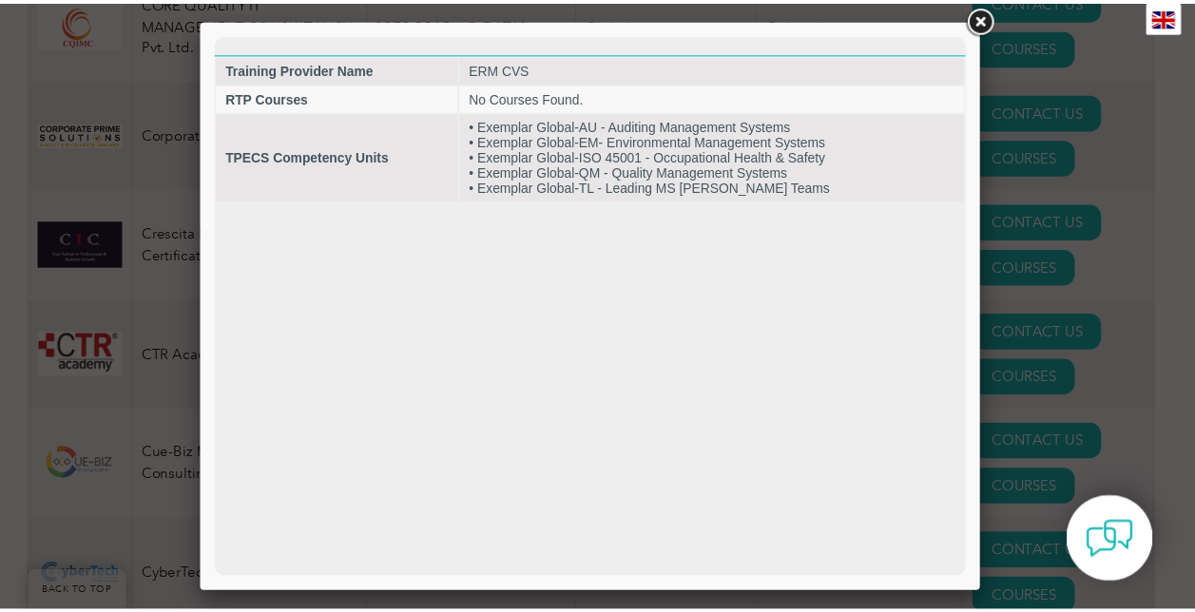
scroll to position [0, 0]
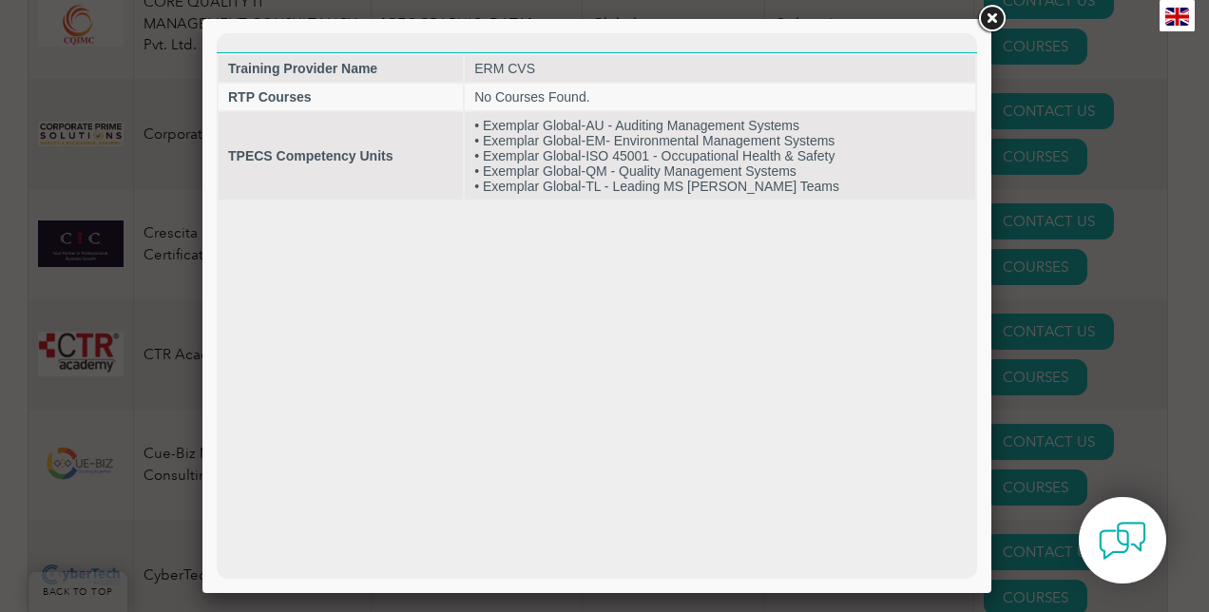
click at [993, 10] on link at bounding box center [992, 19] width 34 height 34
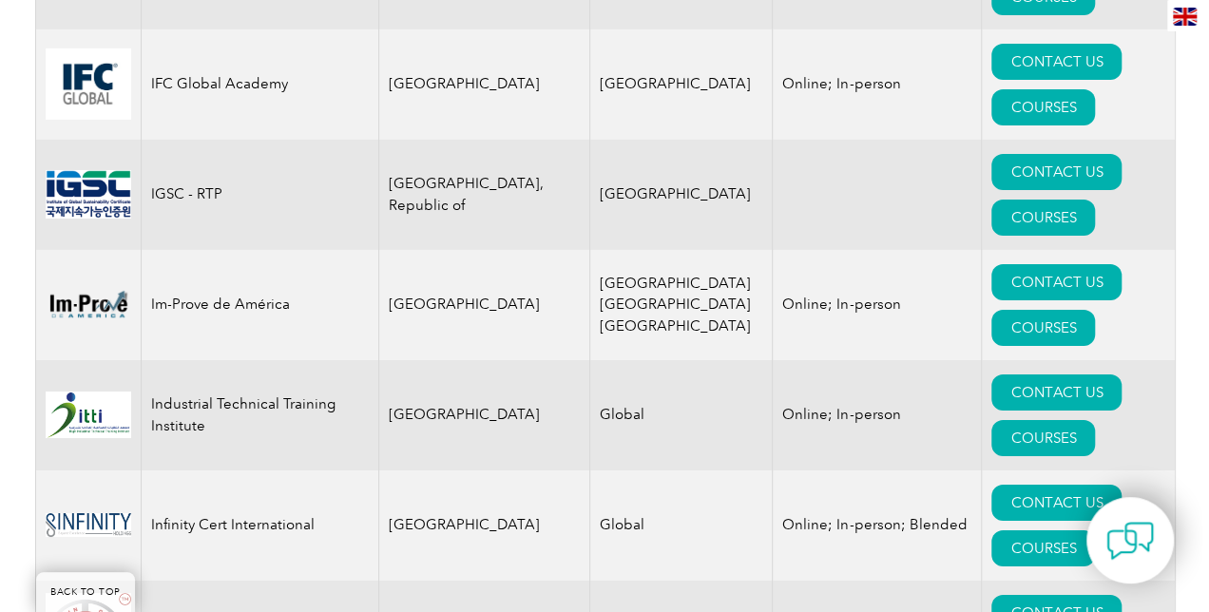
scroll to position [13996, 0]
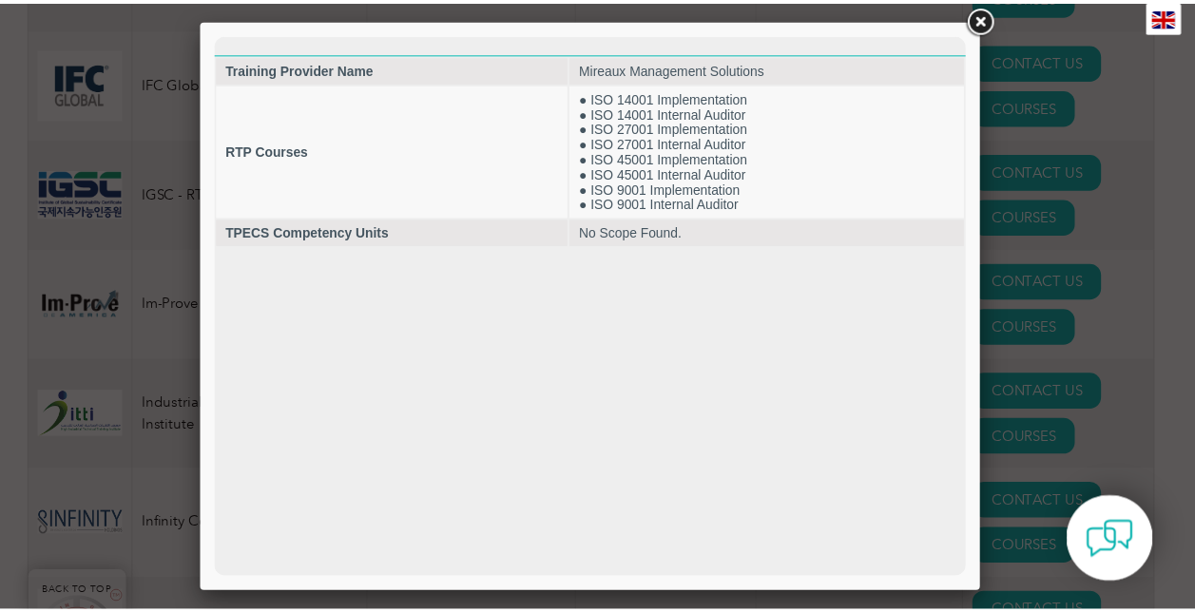
scroll to position [0, 0]
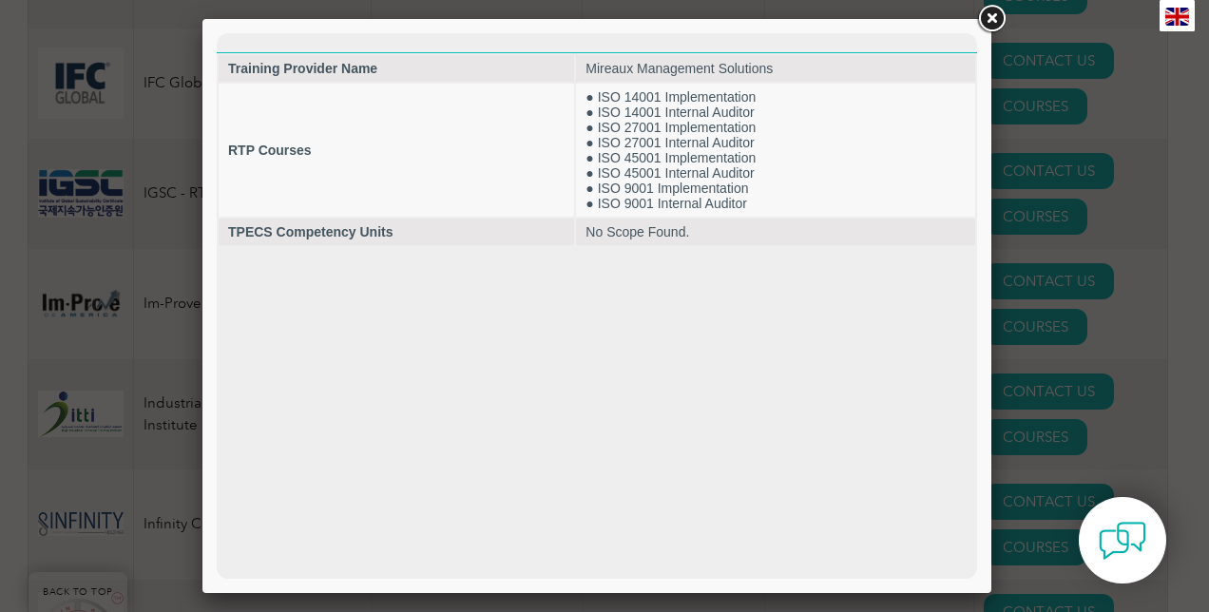
click at [992, 21] on link at bounding box center [992, 19] width 34 height 34
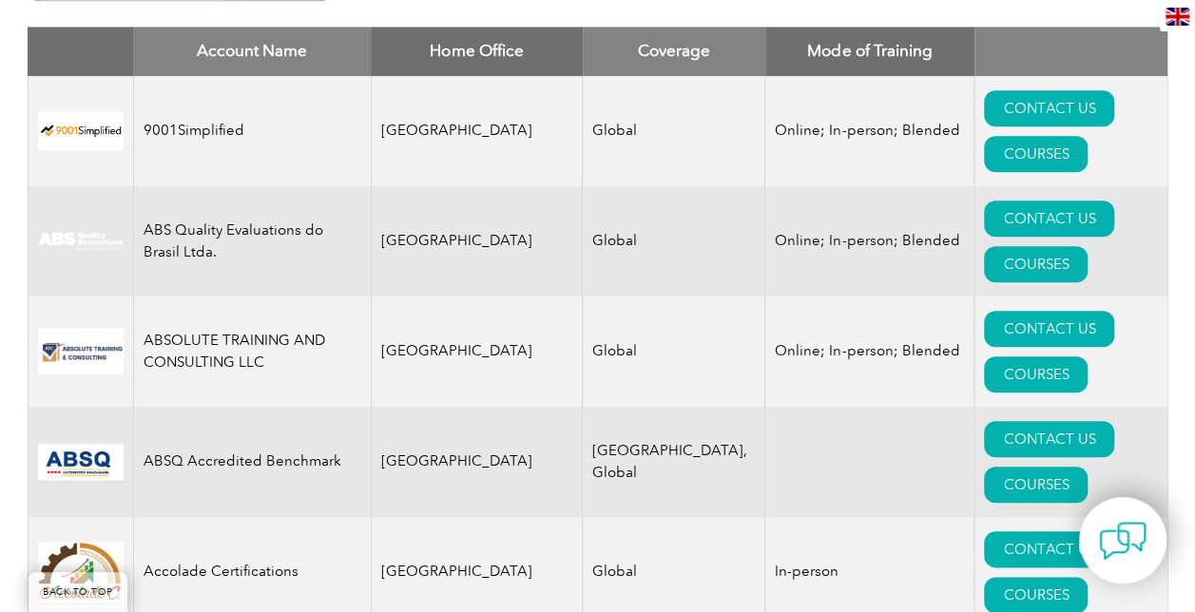
scroll to position [819, 0]
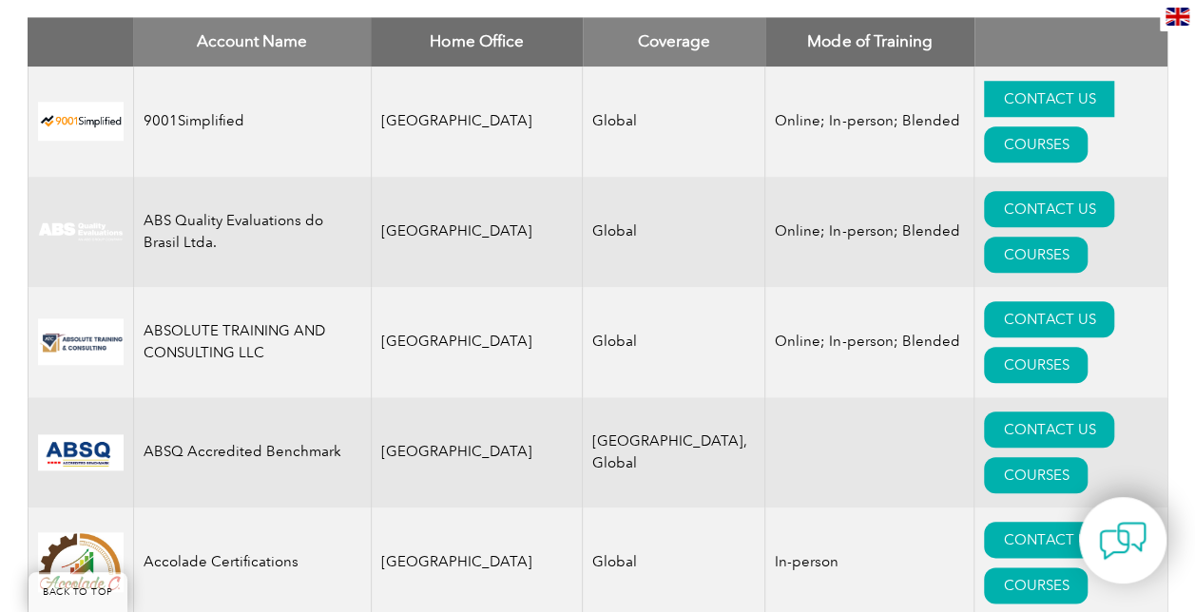
click at [984, 94] on link "CONTACT US" at bounding box center [1049, 99] width 130 height 36
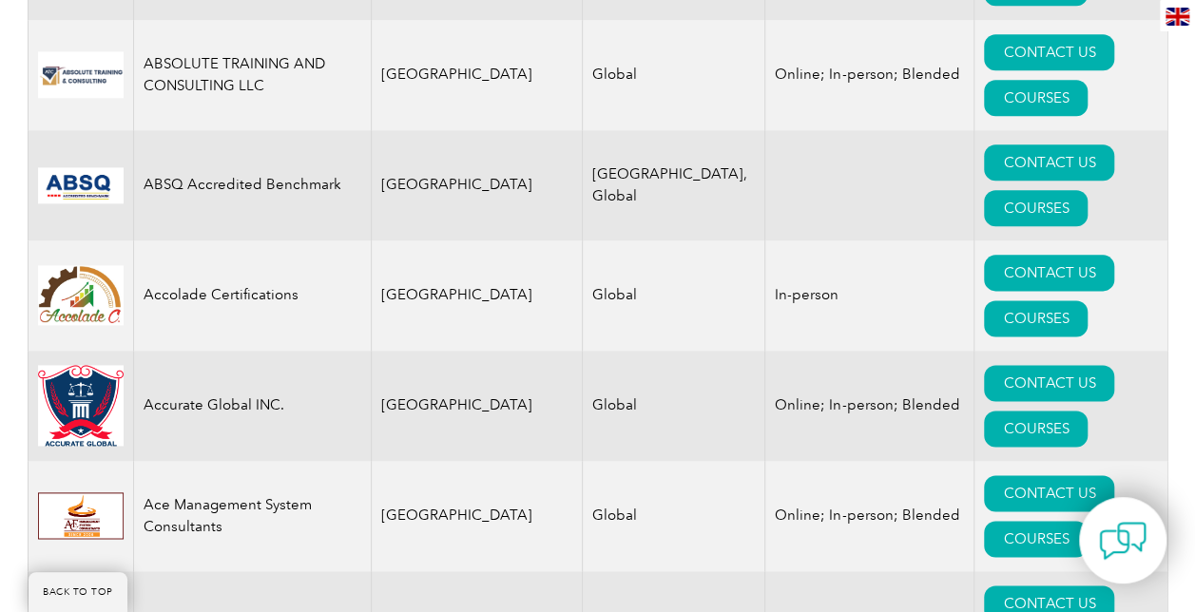
scroll to position [1088, 0]
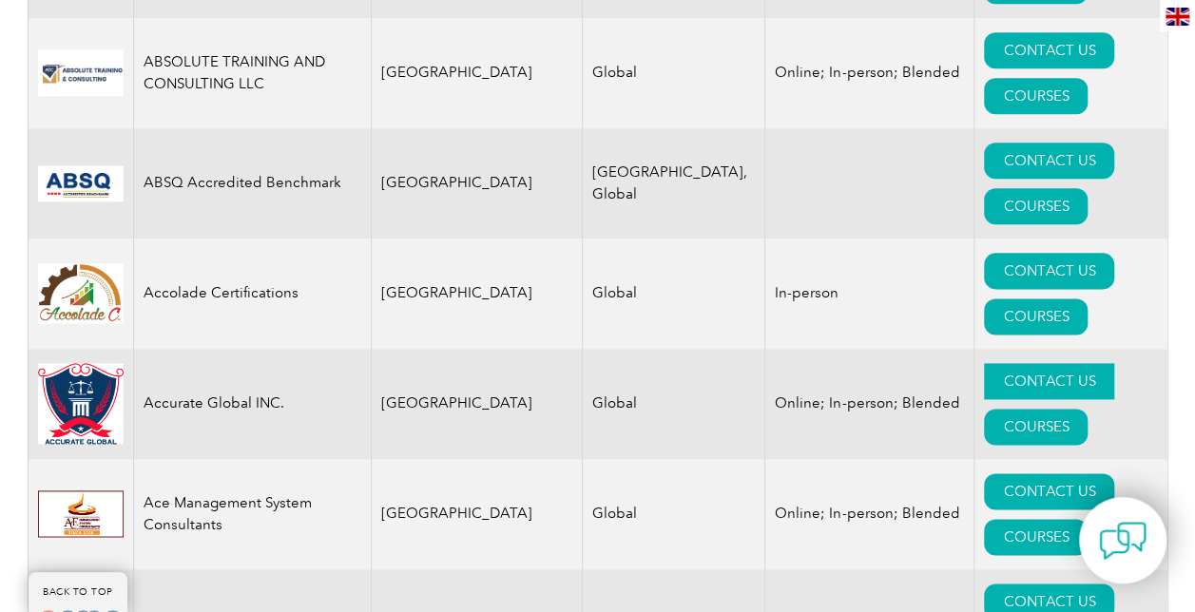
click at [984, 363] on link "CONTACT US" at bounding box center [1049, 381] width 130 height 36
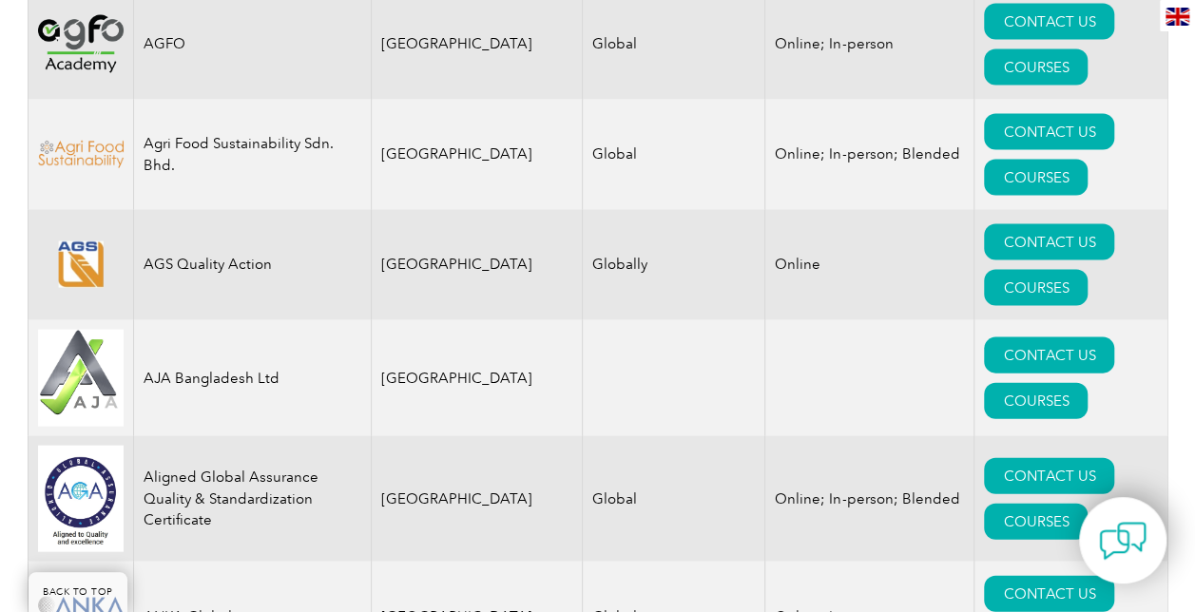
scroll to position [1889, 0]
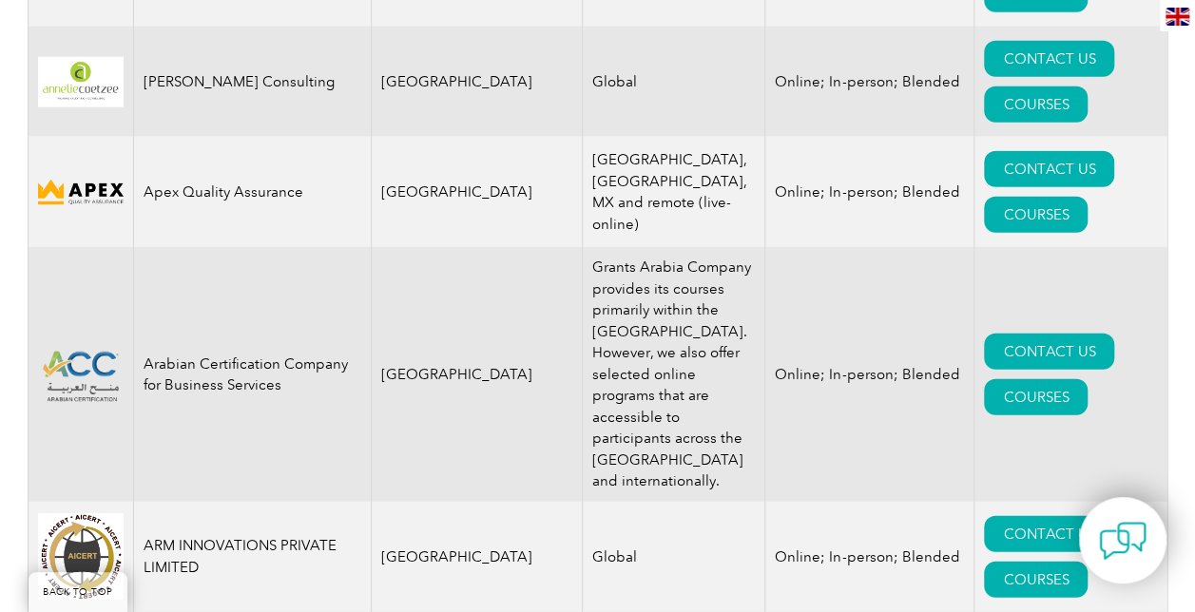
scroll to position [2540, 0]
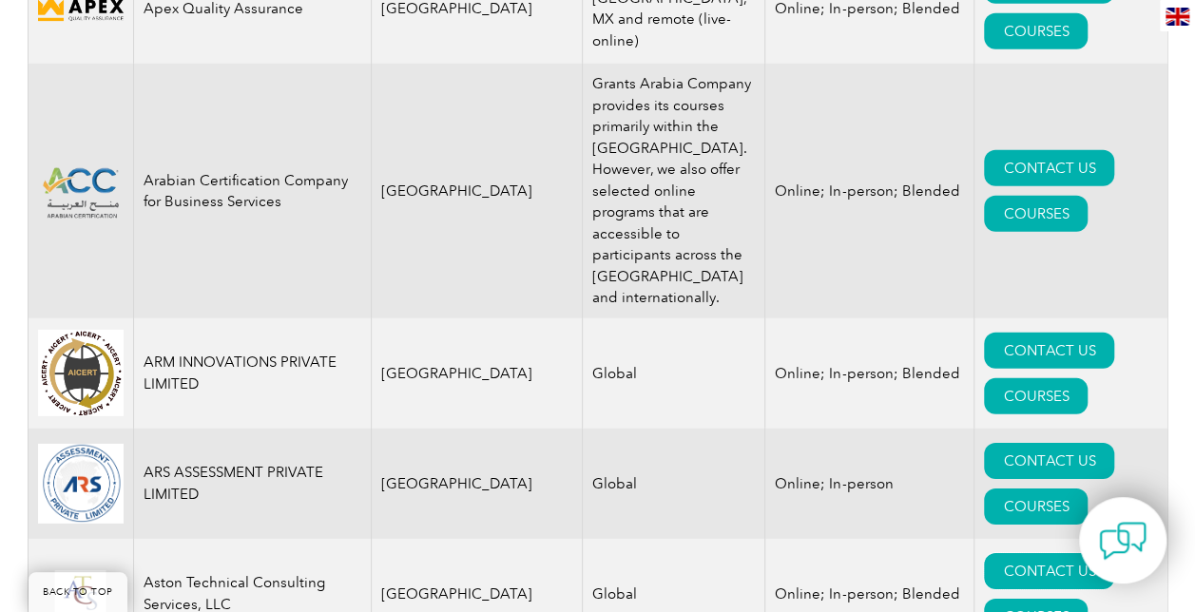
scroll to position [2744, 0]
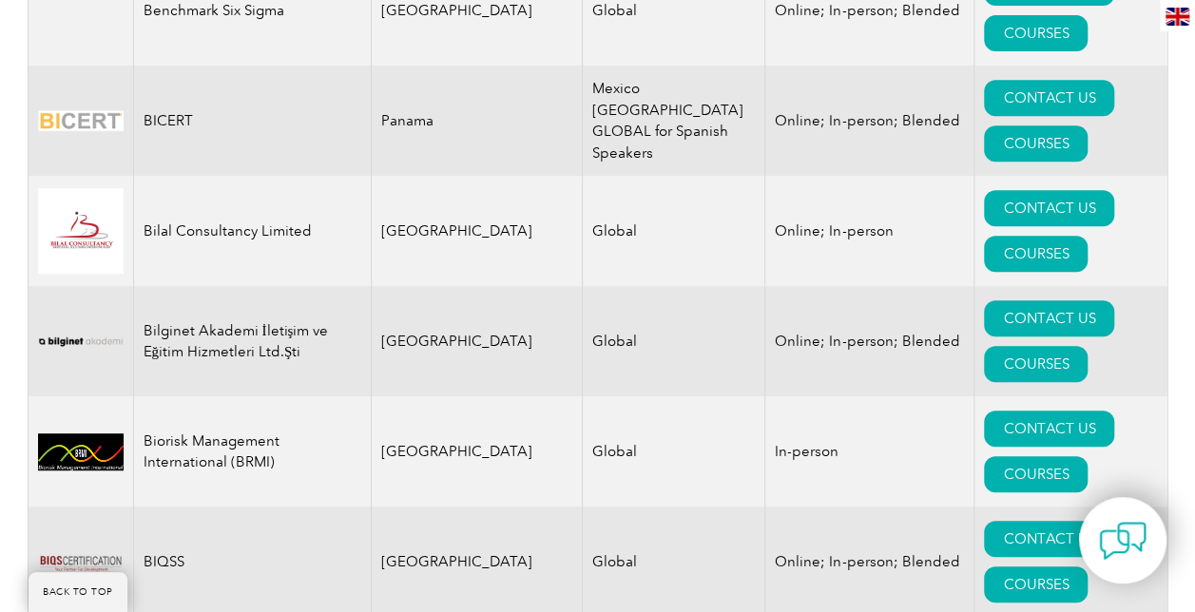
scroll to position [4007, 0]
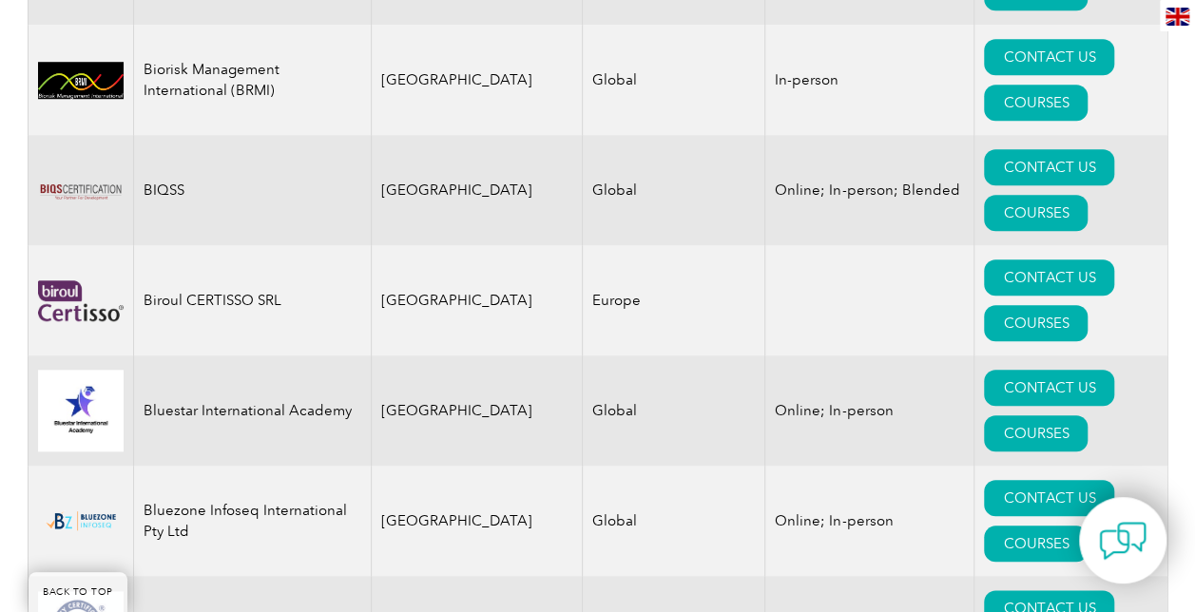
scroll to position [4368, 0]
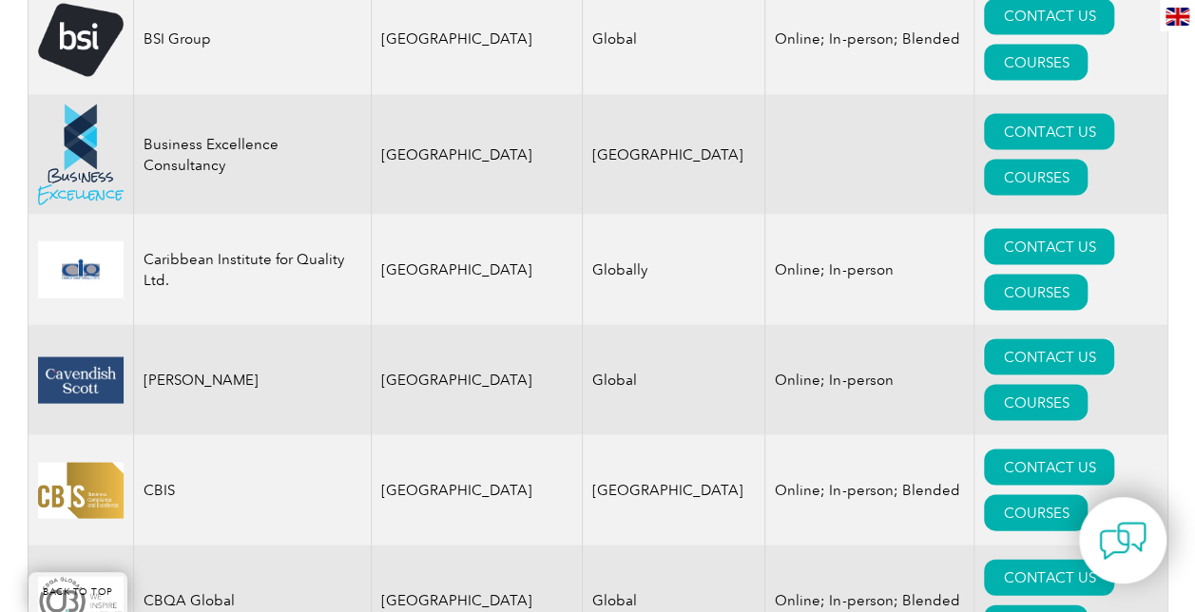
scroll to position [5342, 0]
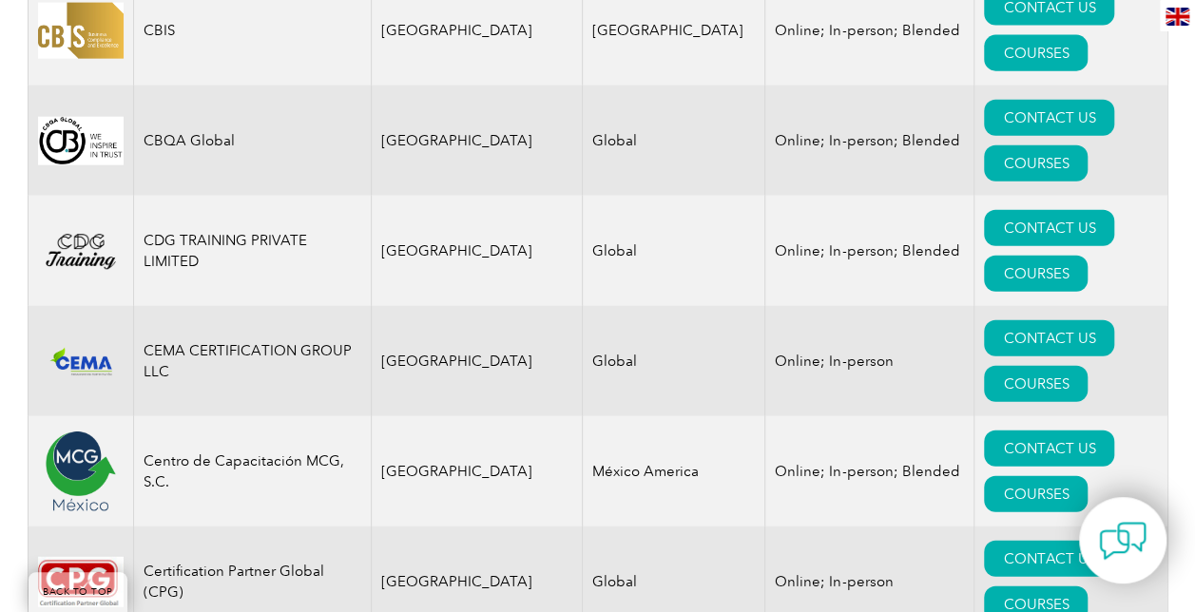
scroll to position [5768, 0]
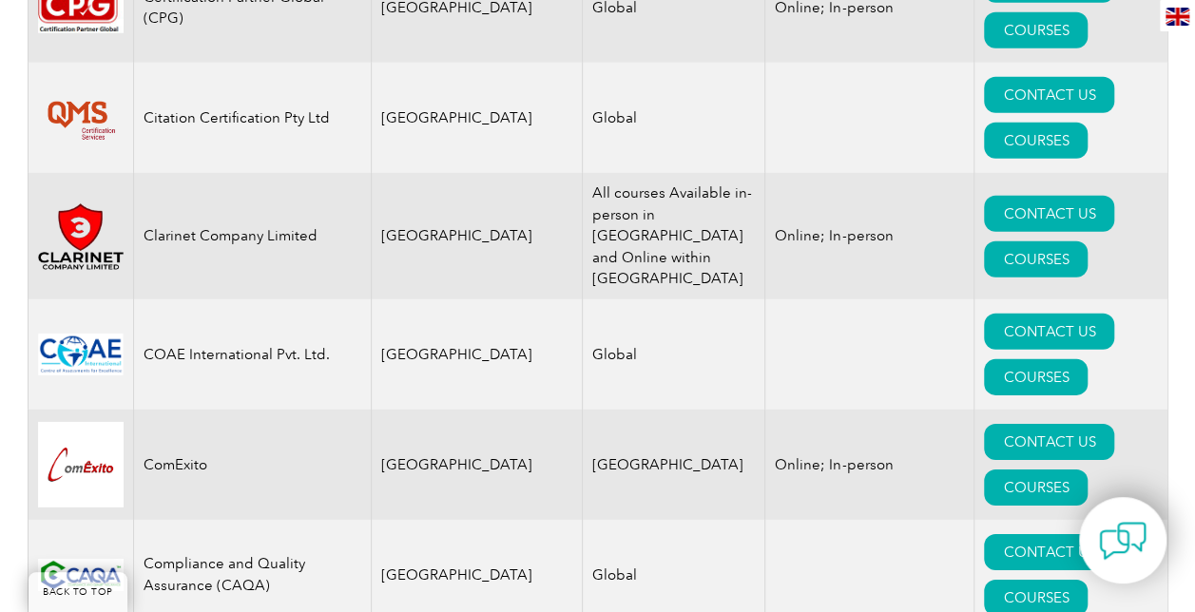
scroll to position [6345, 0]
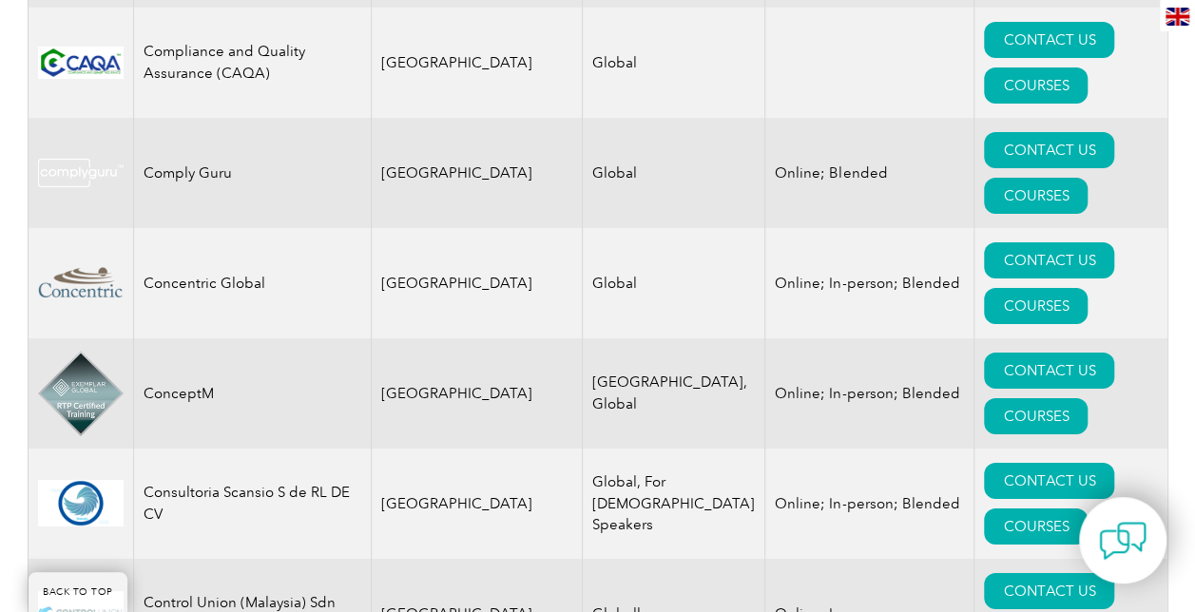
scroll to position [6857, 0]
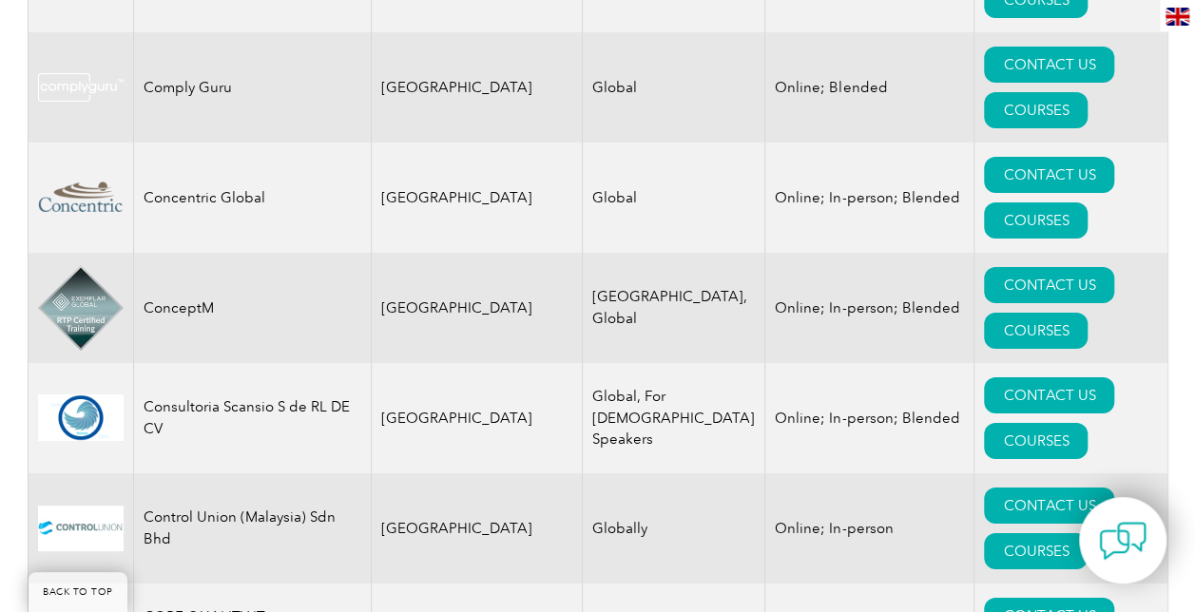
scroll to position [6943, 0]
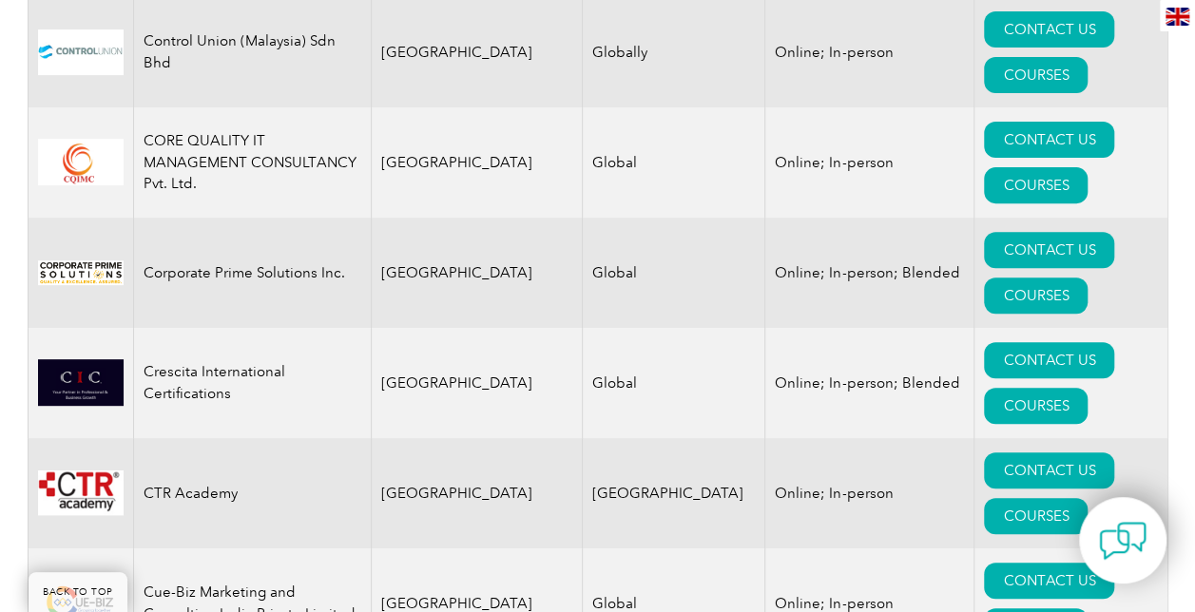
scroll to position [7420, 0]
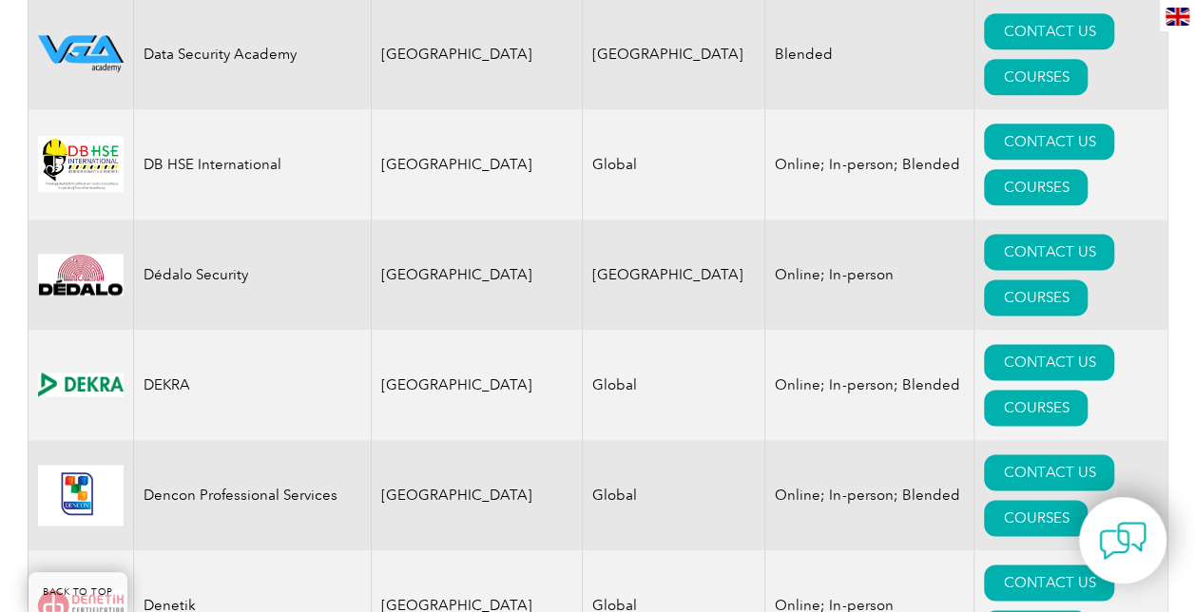
scroll to position [8303, 0]
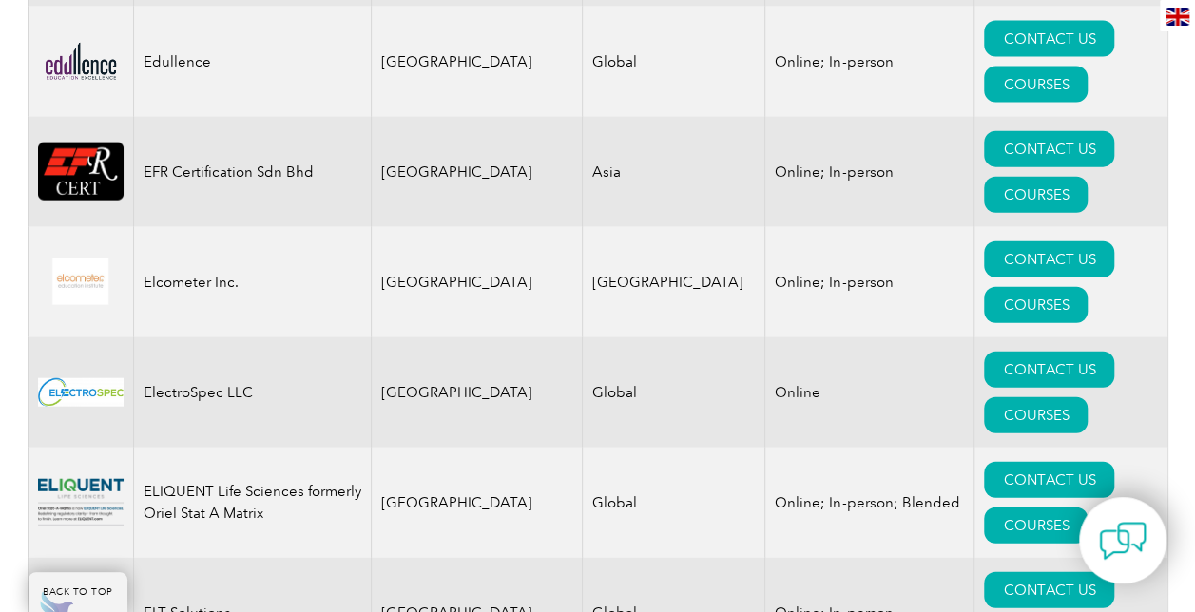
scroll to position [9284, 0]
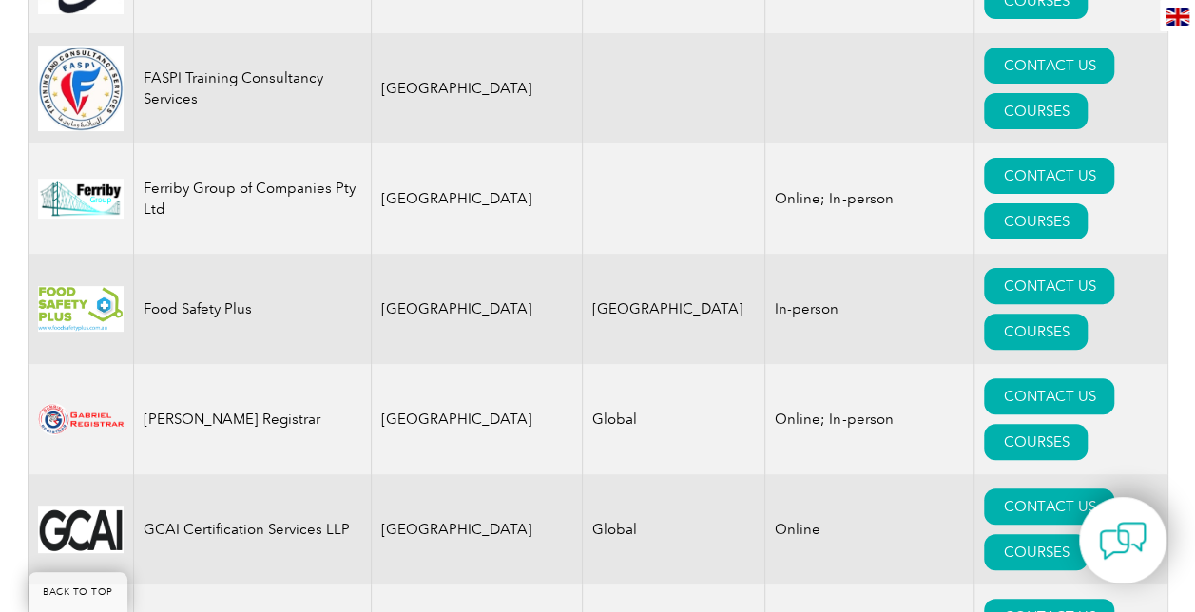
scroll to position [10913, 0]
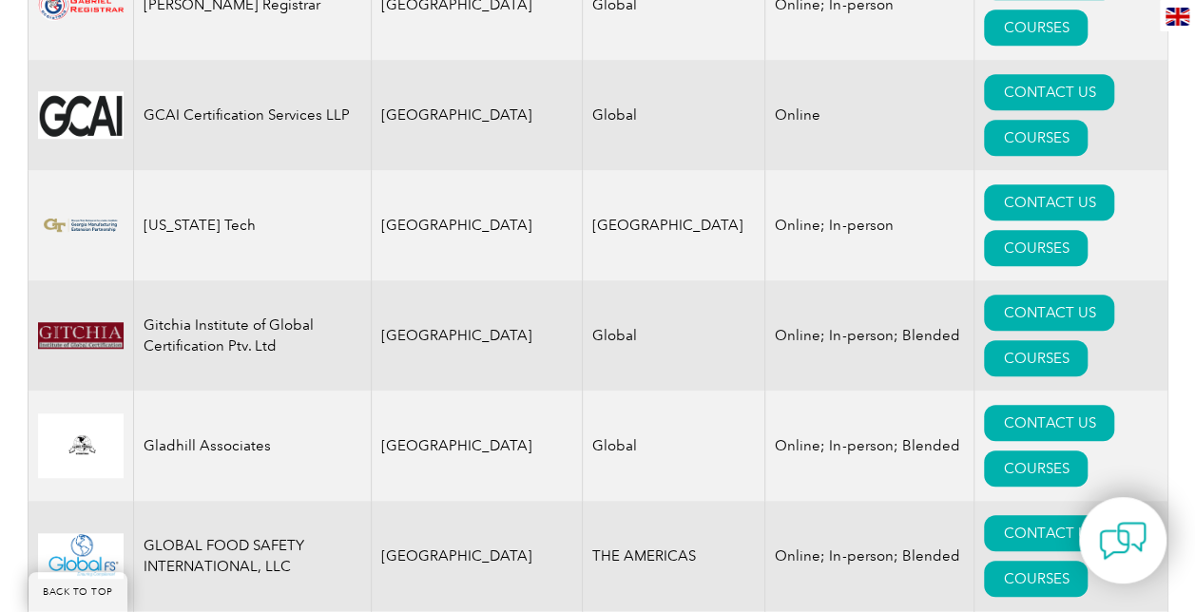
scroll to position [11329, 0]
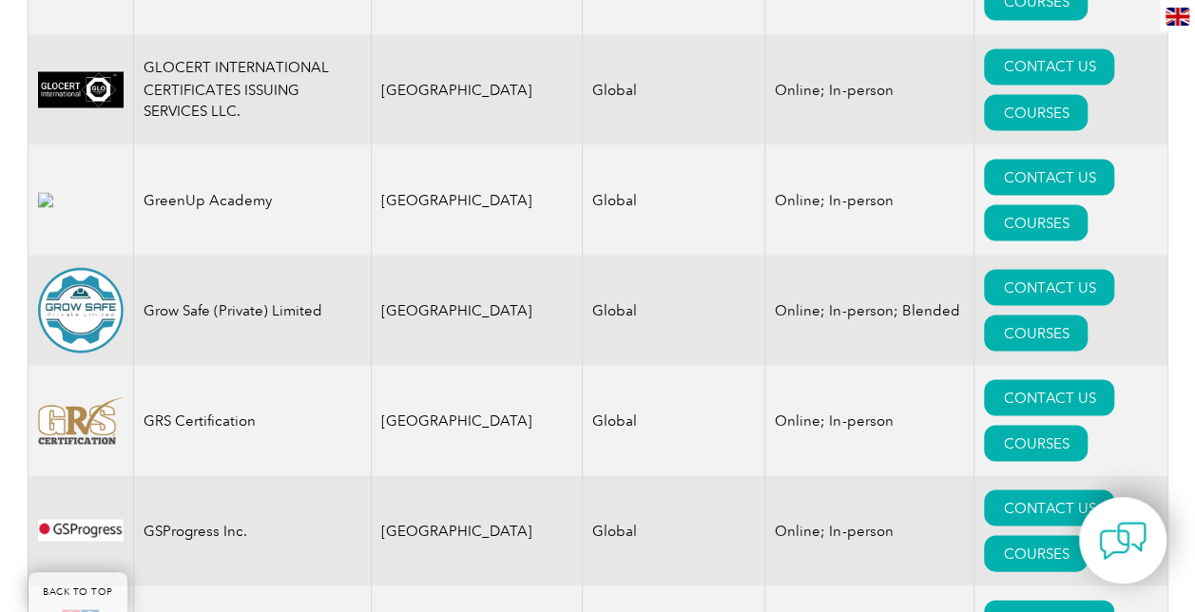
scroll to position [12466, 0]
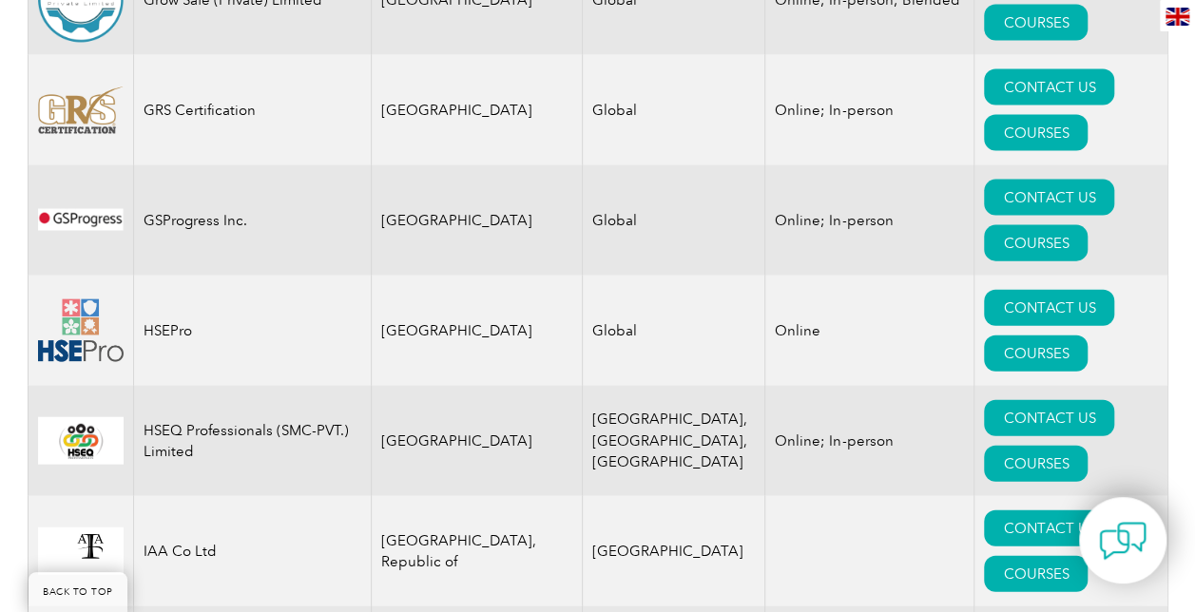
scroll to position [12768, 0]
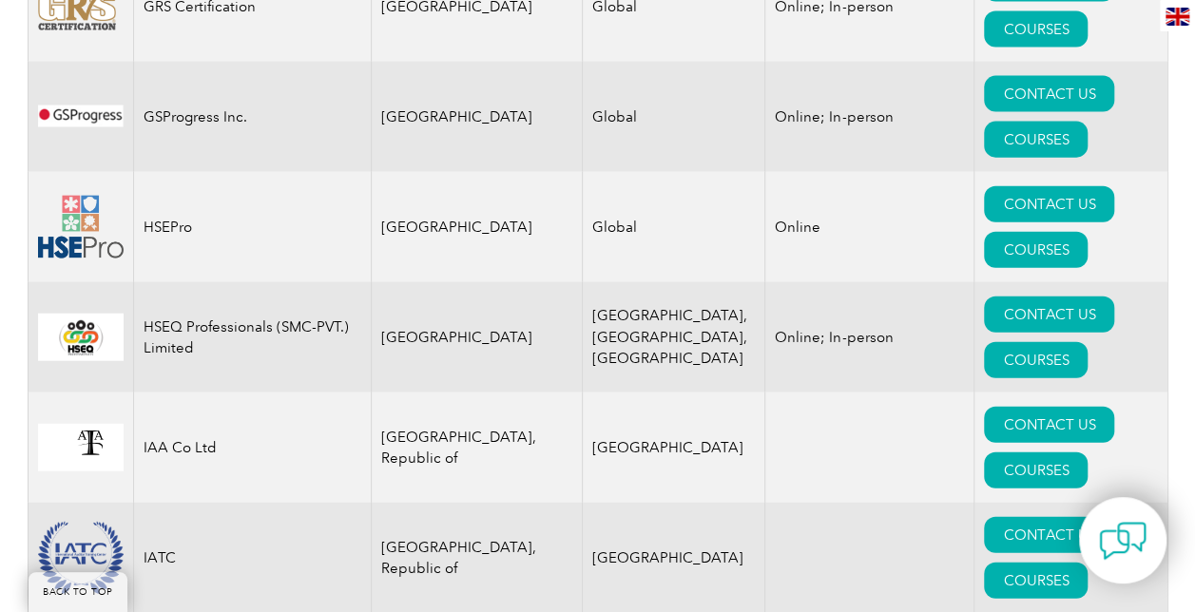
scroll to position [12870, 0]
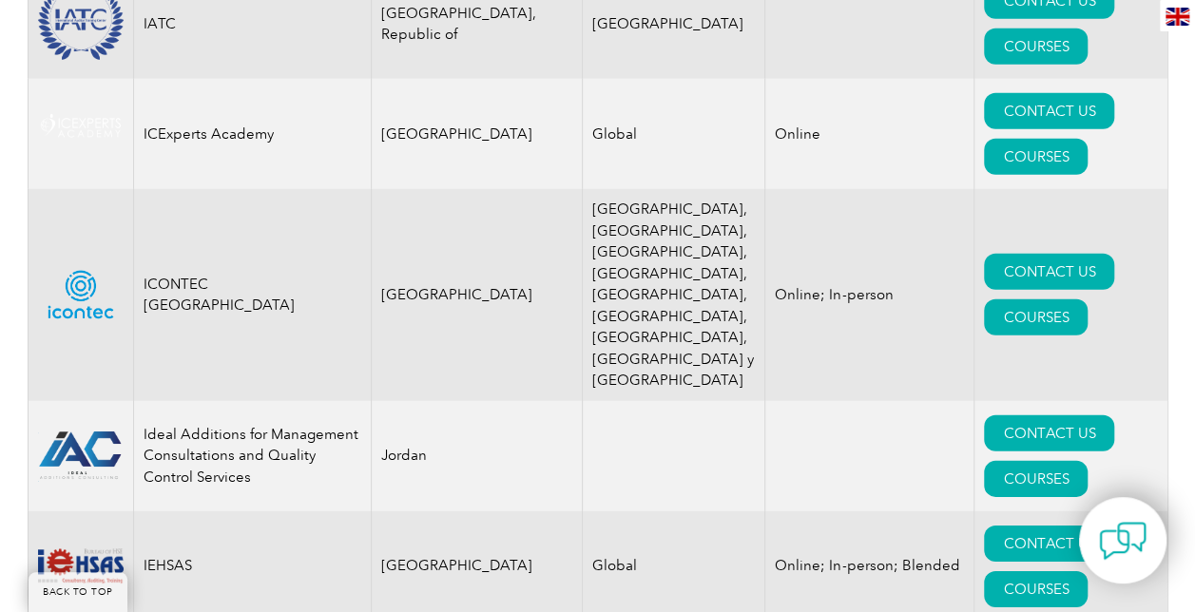
scroll to position [13405, 0]
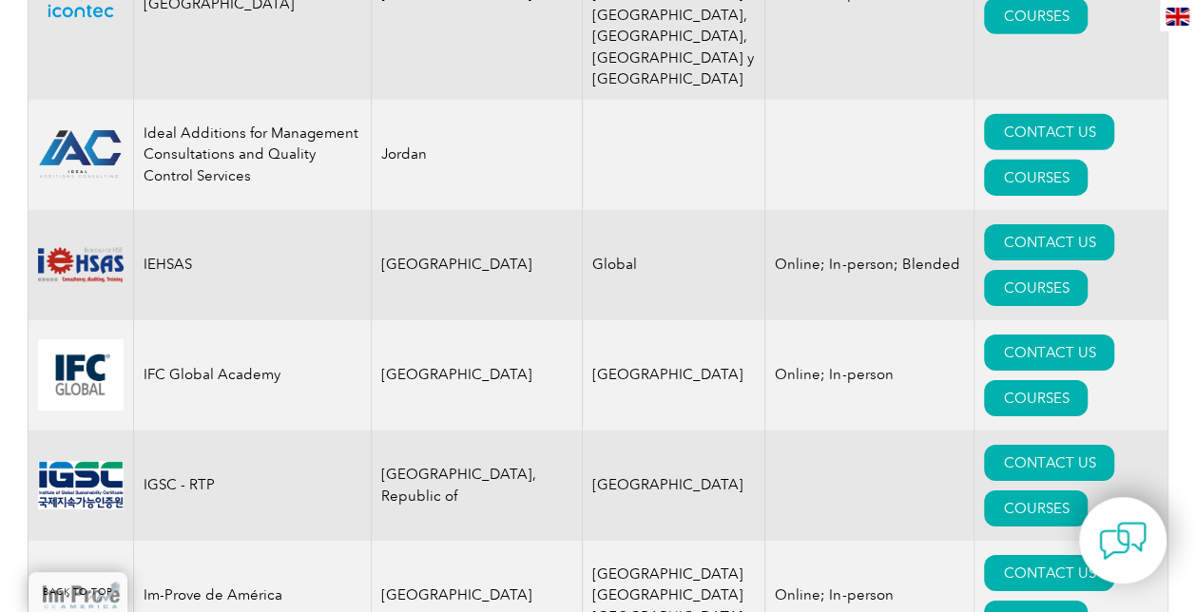
scroll to position [13705, 0]
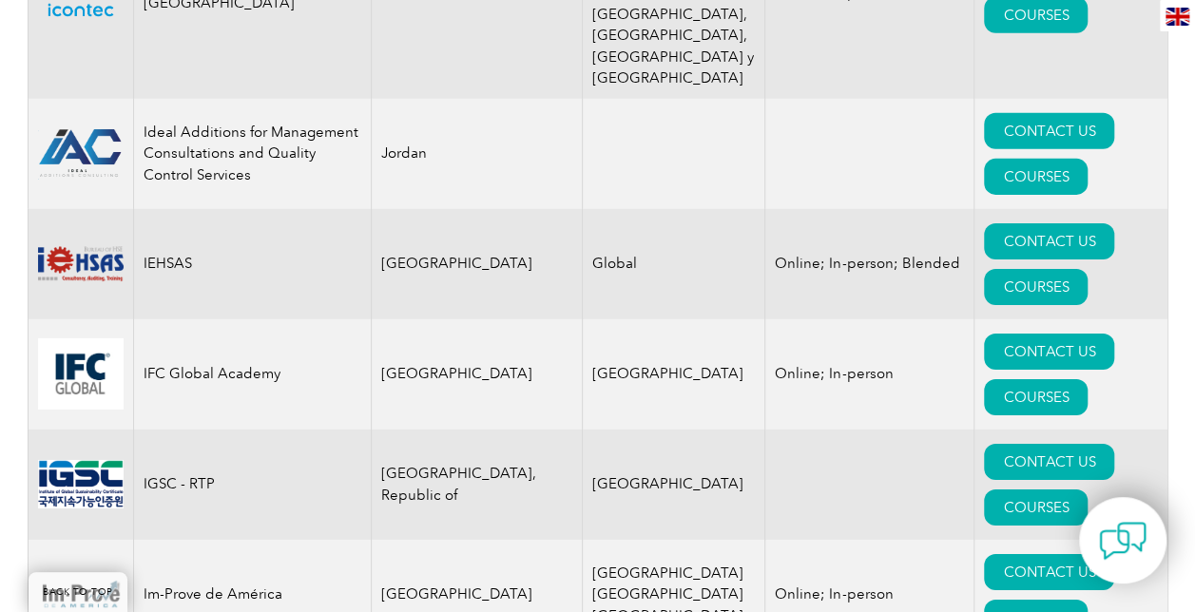
drag, startPoint x: 504, startPoint y: 454, endPoint x: 508, endPoint y: 386, distance: 68.6
drag, startPoint x: 508, startPoint y: 386, endPoint x: 608, endPoint y: 371, distance: 101.9
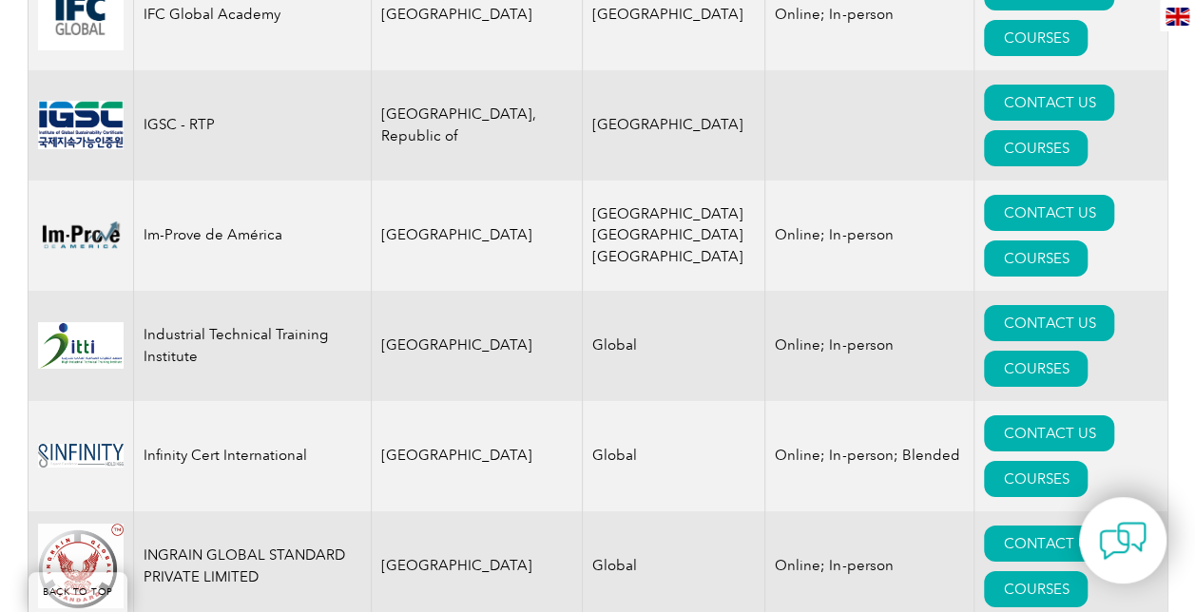
scroll to position [14067, 0]
